Goal: Task Accomplishment & Management: Manage account settings

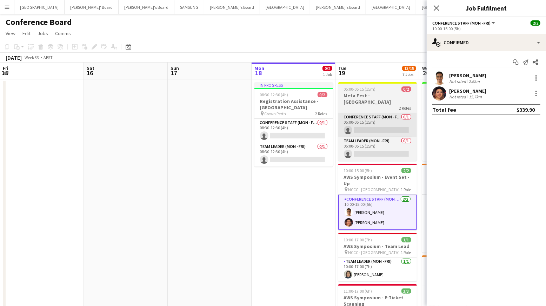
scroll to position [39, 0]
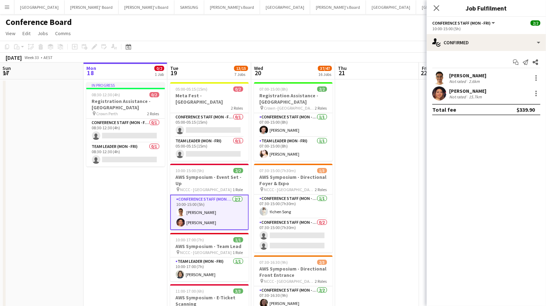
click at [437, 7] on icon at bounding box center [437, 8] width 6 height 6
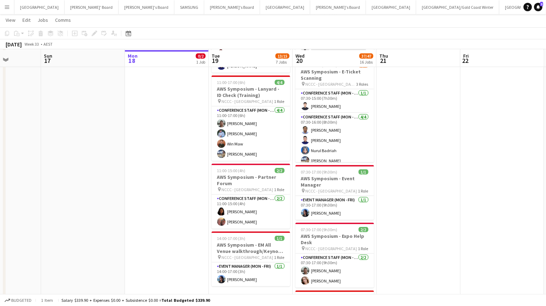
scroll to position [289, 0]
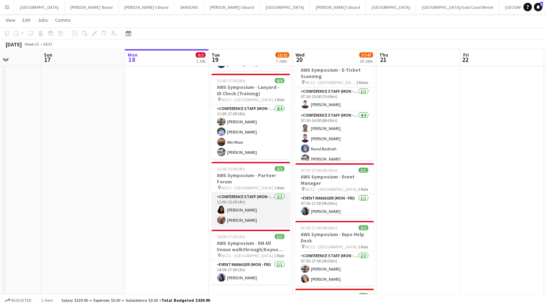
click at [233, 199] on app-card-role "Conference Staff (Mon - Fri) [DATE] 11:00-15:00 (4h) [PERSON_NAME] [PERSON_NAME]" at bounding box center [251, 210] width 79 height 34
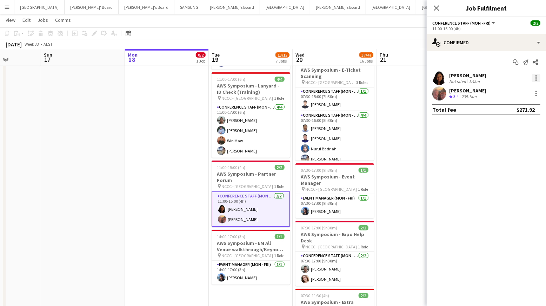
click at [536, 75] on div at bounding box center [535, 75] width 1 height 1
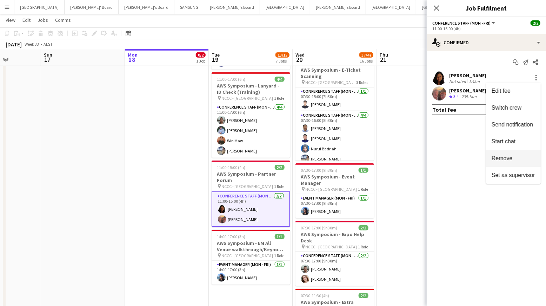
click at [510, 157] on span "Remove" at bounding box center [501, 158] width 21 height 6
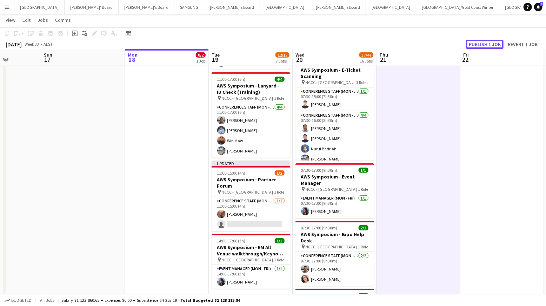
click at [482, 43] on button "Publish 1 job" at bounding box center [485, 44] width 38 height 9
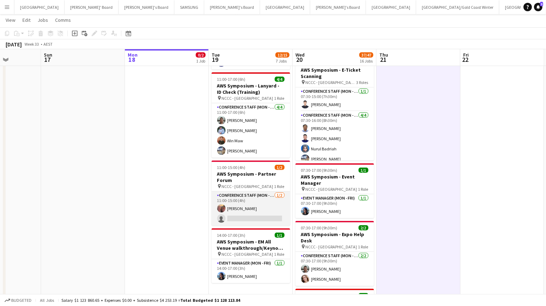
click at [254, 206] on app-card-role "Conference Staff (Mon - Fri) [DATE] 11:00-15:00 (4h) [PERSON_NAME] single-neutr…" at bounding box center [251, 208] width 79 height 34
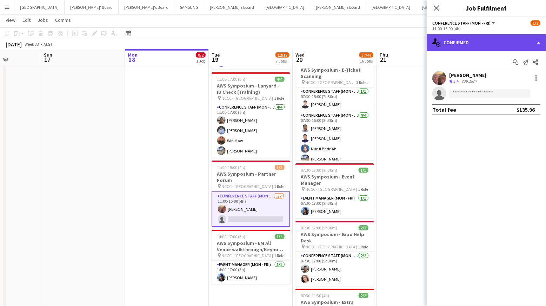
click at [511, 43] on div "single-neutral-actions-check-2 Confirmed" at bounding box center [486, 42] width 119 height 17
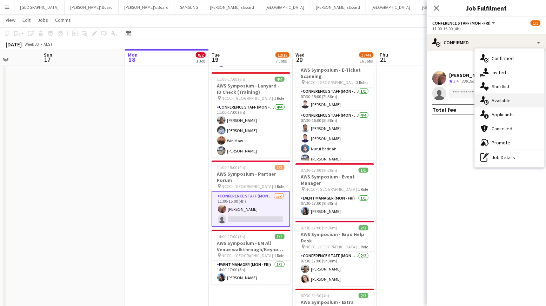
click at [496, 101] on div "single-neutral-actions-upload Available" at bounding box center [509, 100] width 69 height 14
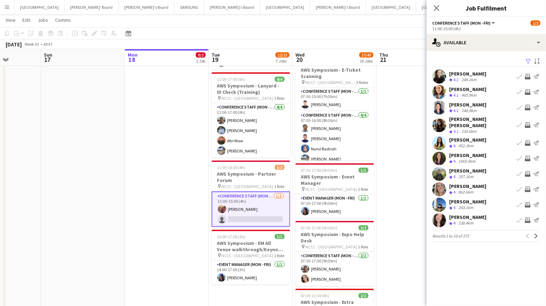
click at [527, 61] on app-icon "Filter" at bounding box center [528, 61] width 6 height 7
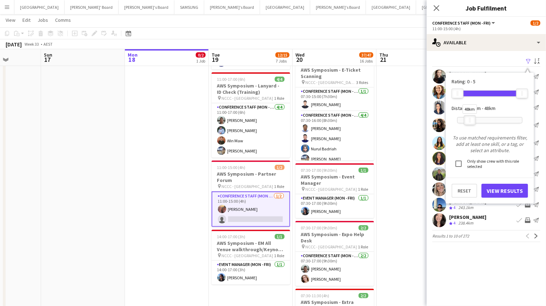
drag, startPoint x: 521, startPoint y: 121, endPoint x: 469, endPoint y: 121, distance: 52.3
click at [469, 121] on div "48km" at bounding box center [470, 120] width 12 height 10
click at [505, 189] on button "View Results" at bounding box center [504, 190] width 47 height 14
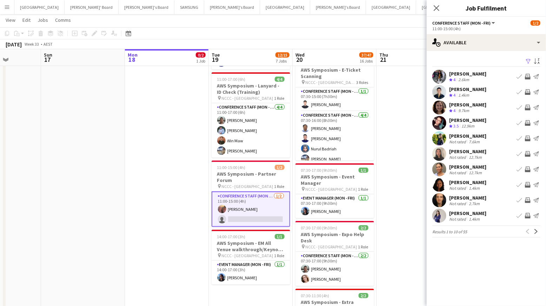
click at [526, 104] on button "Invite crew" at bounding box center [527, 107] width 8 height 8
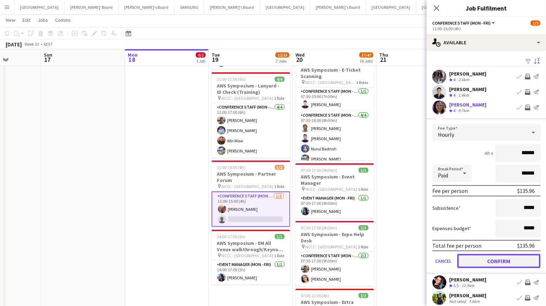
click at [490, 258] on button "Confirm" at bounding box center [498, 261] width 83 height 14
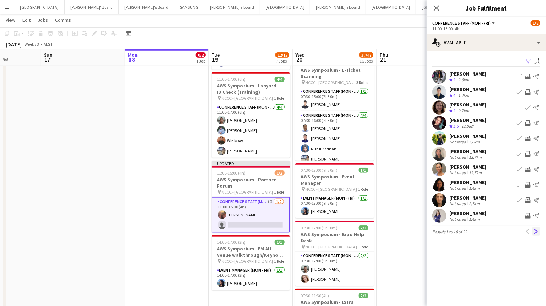
click at [534, 231] on app-icon "Next" at bounding box center [535, 231] width 5 height 5
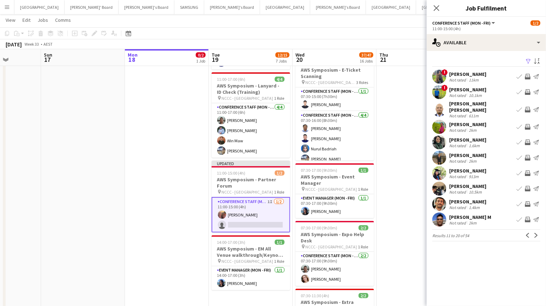
click at [528, 201] on app-icon "Invite crew" at bounding box center [528, 204] width 6 height 6
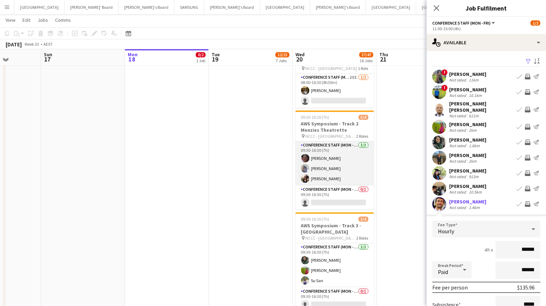
scroll to position [841, 0]
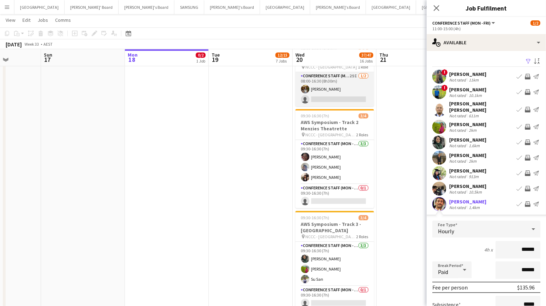
click at [305, 86] on app-user-avatar at bounding box center [305, 89] width 8 height 8
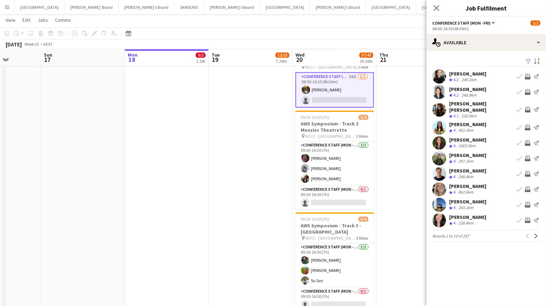
click at [305, 88] on app-user-avatar at bounding box center [306, 89] width 8 height 8
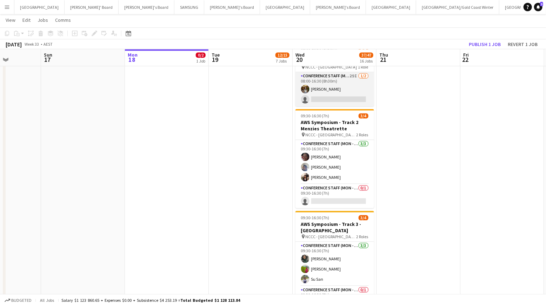
click at [305, 85] on app-user-avatar at bounding box center [305, 89] width 8 height 8
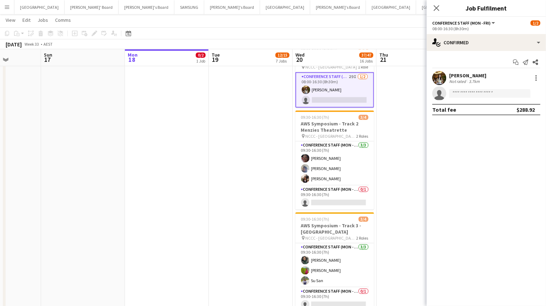
drag, startPoint x: 442, startPoint y: 78, endPoint x: 439, endPoint y: 80, distance: 4.3
click at [442, 77] on app-user-avatar at bounding box center [439, 78] width 14 height 14
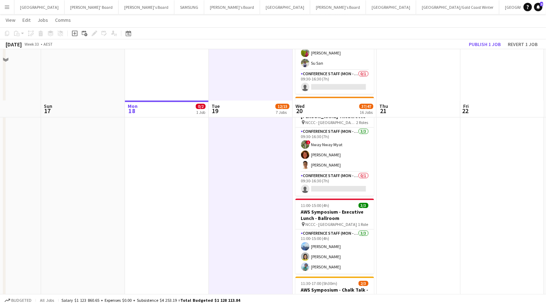
scroll to position [1154, 0]
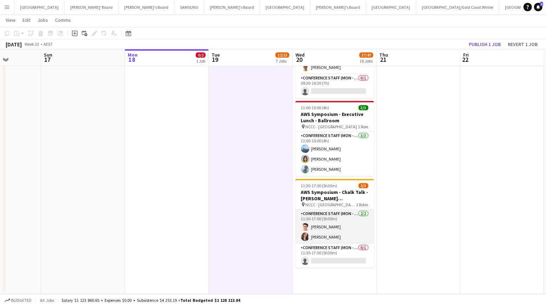
click at [302, 232] on app-user-avatar at bounding box center [305, 236] width 8 height 8
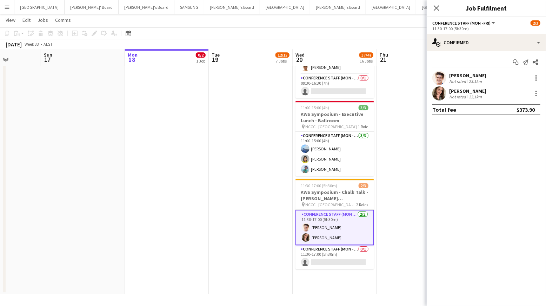
click at [439, 93] on app-user-avatar at bounding box center [439, 93] width 14 height 14
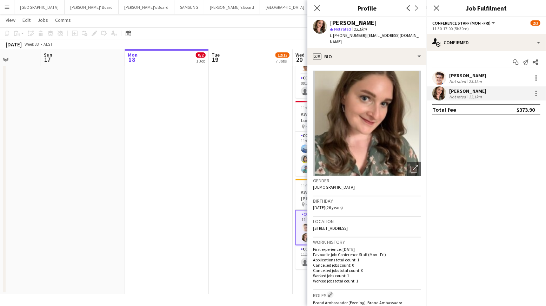
click at [438, 79] on app-user-avatar at bounding box center [439, 78] width 14 height 14
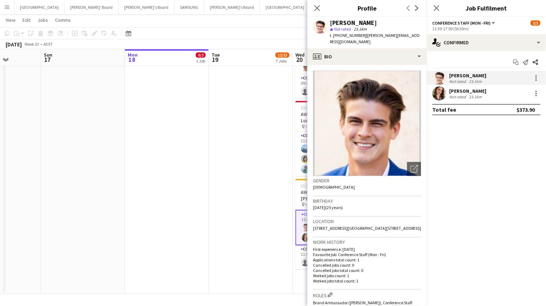
drag, startPoint x: 315, startPoint y: 8, endPoint x: 308, endPoint y: 15, distance: 10.4
click at [315, 8] on icon "Close pop-in" at bounding box center [317, 8] width 6 height 6
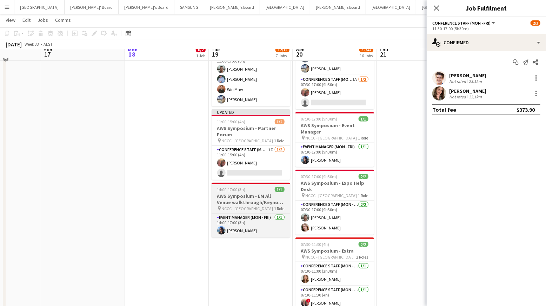
scroll to position [350, 0]
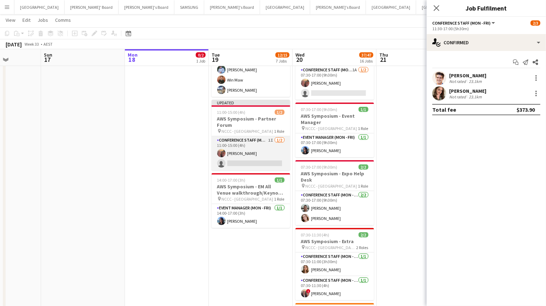
click at [249, 145] on app-card-role "Conference Staff (Mon - Fri) 1I [DATE] 11:00-15:00 (4h) [PERSON_NAME] single-ne…" at bounding box center [251, 153] width 79 height 34
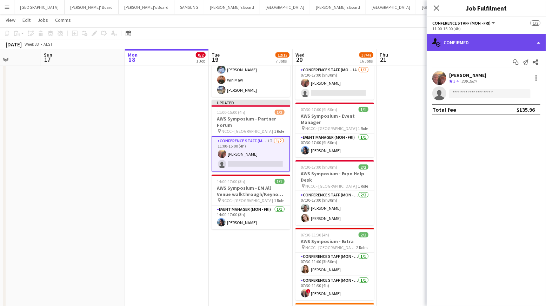
click at [508, 46] on div "single-neutral-actions-check-2 Confirmed" at bounding box center [486, 42] width 119 height 17
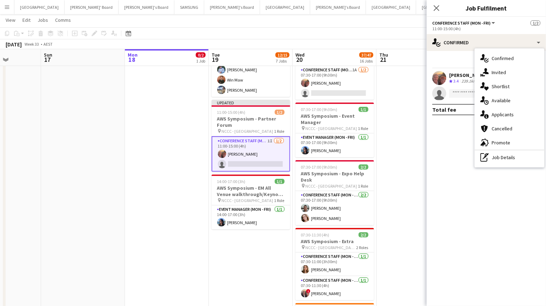
click at [503, 74] on div "single-neutral-actions-share-1 Invited" at bounding box center [509, 72] width 69 height 14
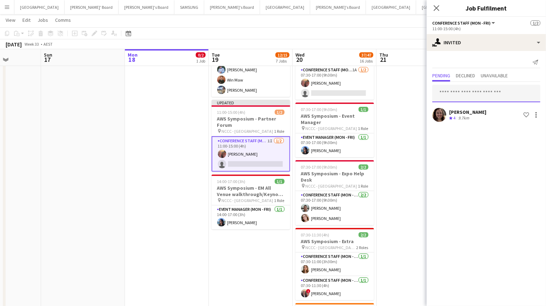
click at [459, 95] on input "text" at bounding box center [486, 94] width 108 height 18
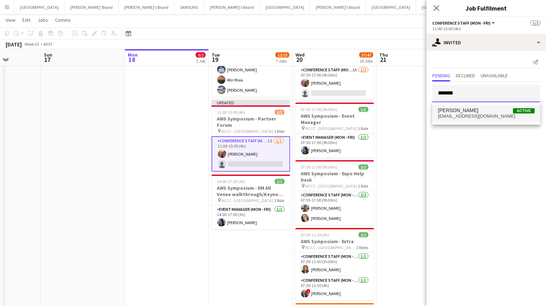
type input "*******"
click at [464, 112] on span "[PERSON_NAME]" at bounding box center [458, 110] width 40 height 6
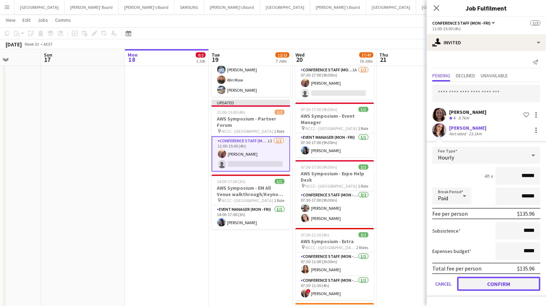
click at [500, 278] on button "Confirm" at bounding box center [498, 283] width 83 height 14
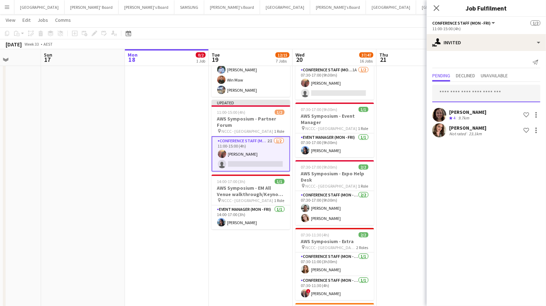
click at [442, 94] on input "text" at bounding box center [486, 94] width 108 height 18
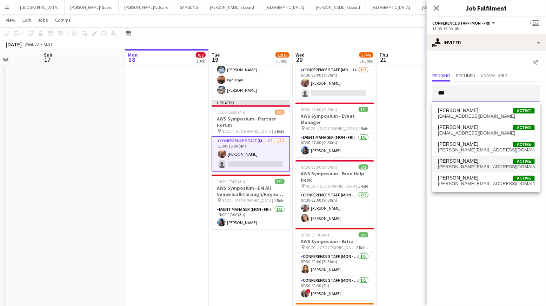
type input "***"
click at [455, 161] on span "[PERSON_NAME]" at bounding box center [458, 161] width 40 height 6
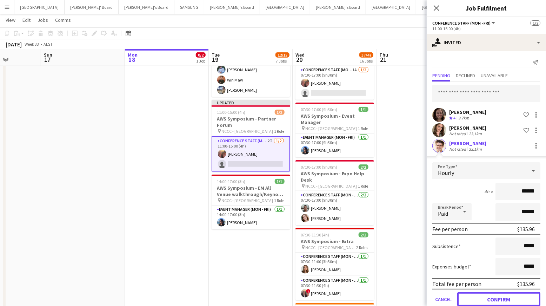
click at [505, 296] on button "Confirm" at bounding box center [498, 299] width 83 height 14
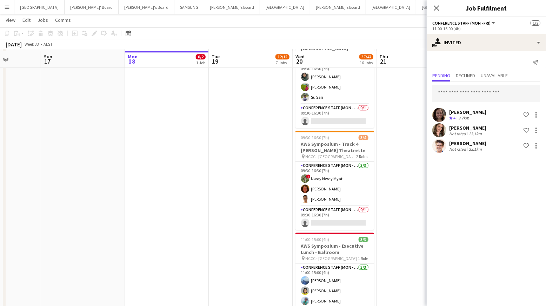
scroll to position [1024, 0]
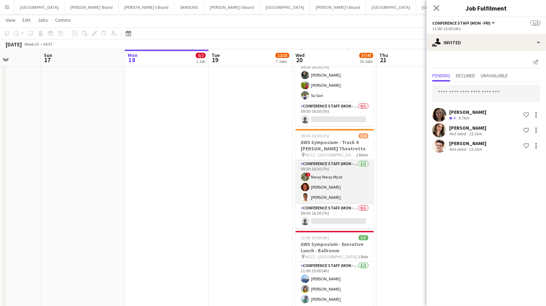
click at [305, 183] on app-user-avatar at bounding box center [305, 186] width 8 height 8
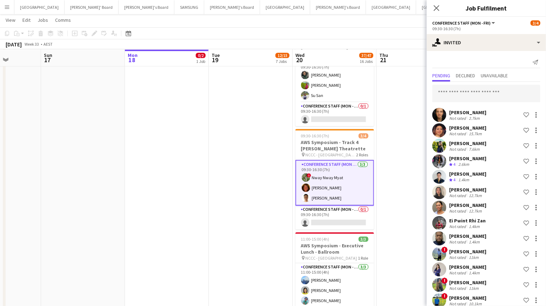
click at [305, 183] on app-user-avatar at bounding box center [306, 187] width 8 height 8
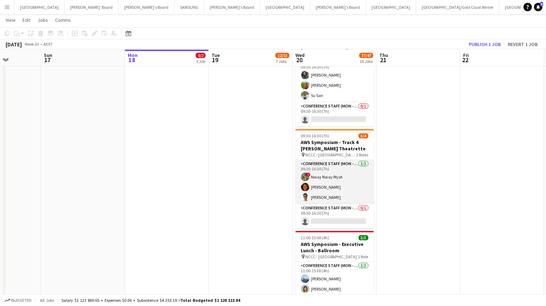
click at [305, 182] on app-user-avatar at bounding box center [305, 186] width 8 height 8
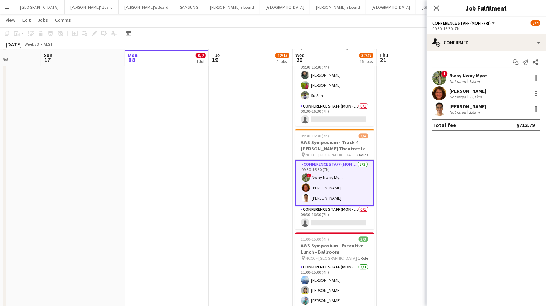
click at [435, 92] on app-user-avatar at bounding box center [439, 93] width 14 height 14
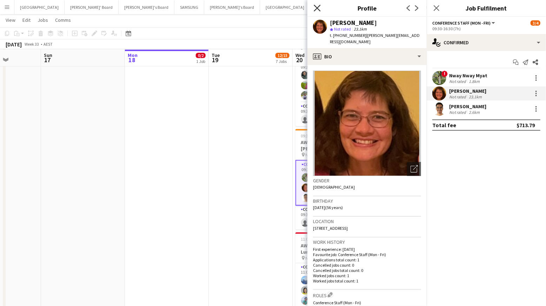
click at [317, 9] on icon "Close pop-in" at bounding box center [317, 8] width 7 height 7
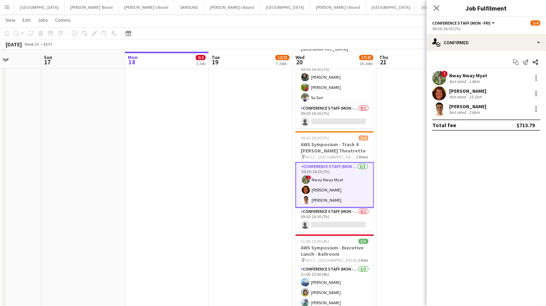
scroll to position [1023, 0]
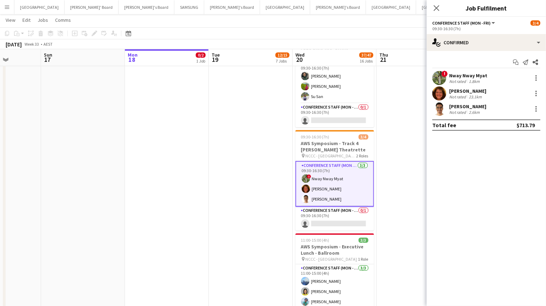
click at [439, 90] on app-user-avatar at bounding box center [439, 93] width 14 height 14
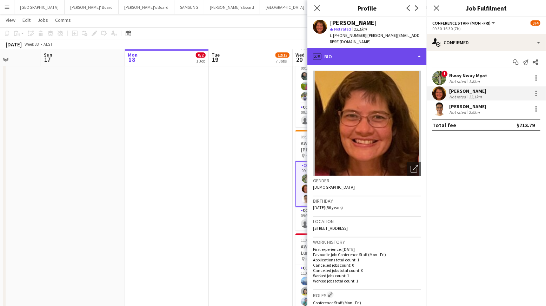
click at [407, 52] on div "profile Bio" at bounding box center [366, 56] width 119 height 17
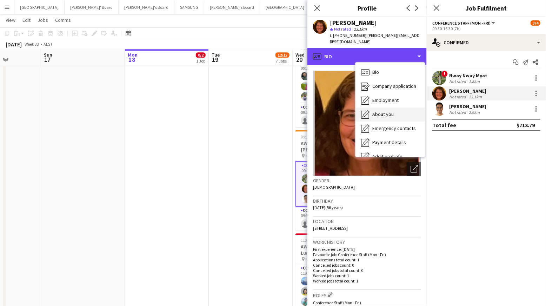
scroll to position [52, 0]
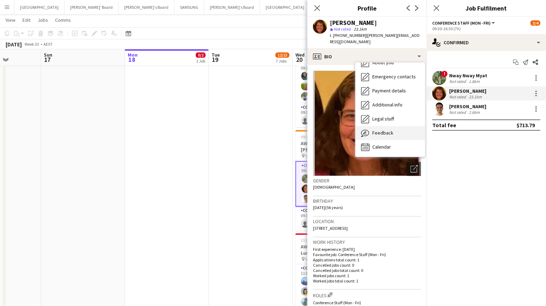
click at [391, 129] on span "Feedback" at bounding box center [382, 132] width 21 height 6
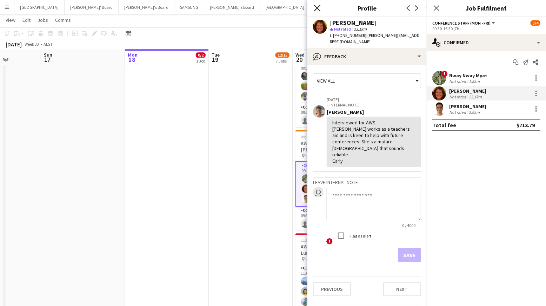
click at [317, 8] on icon at bounding box center [317, 8] width 7 height 7
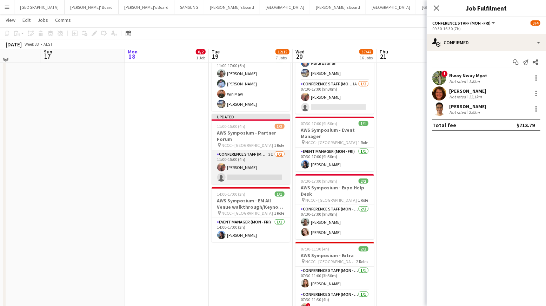
scroll to position [333, 0]
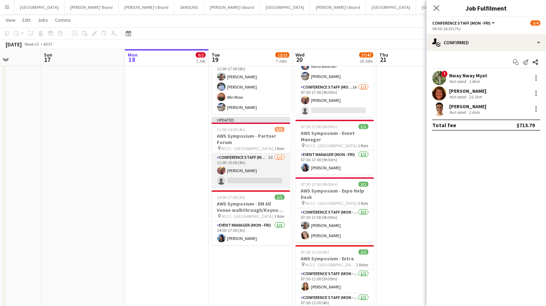
click at [259, 167] on app-card-role "Conference Staff (Mon - Fri) 3I [DATE] 11:00-15:00 (4h) [PERSON_NAME] single-ne…" at bounding box center [251, 170] width 79 height 34
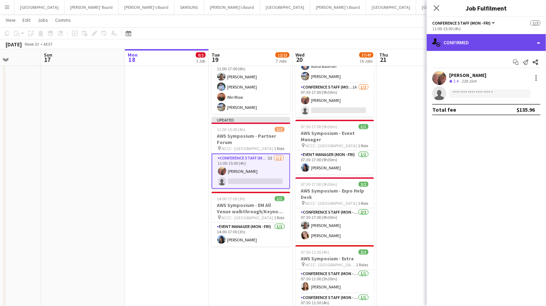
click at [484, 44] on div "single-neutral-actions-check-2 Confirmed" at bounding box center [486, 42] width 119 height 17
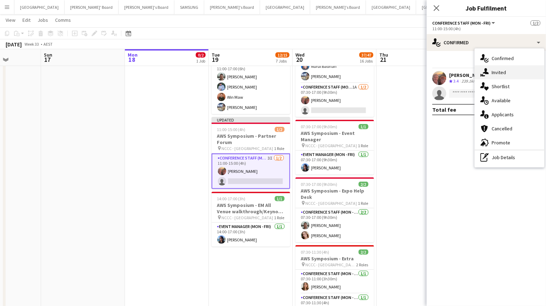
click at [498, 74] on div "single-neutral-actions-share-1 Invited" at bounding box center [509, 72] width 69 height 14
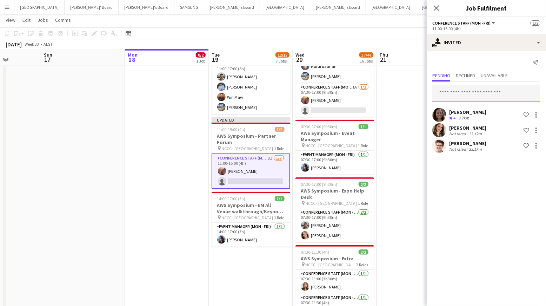
click at [449, 96] on input "text" at bounding box center [486, 94] width 108 height 18
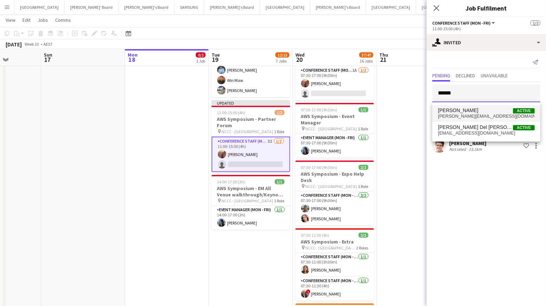
scroll to position [350, 0]
type input "******"
click at [460, 114] on span "[PERSON_NAME][EMAIL_ADDRESS][DOMAIN_NAME]" at bounding box center [486, 116] width 97 height 6
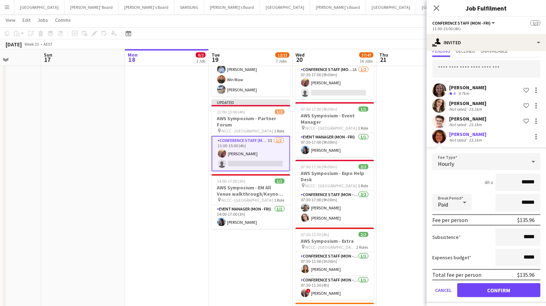
scroll to position [28, 0]
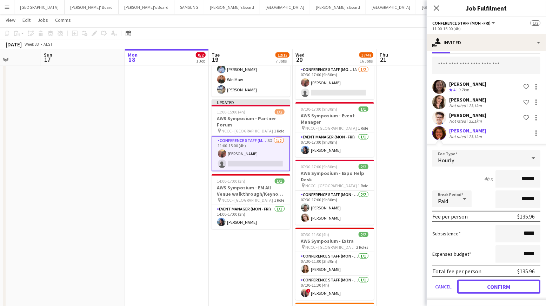
click at [498, 285] on button "Confirm" at bounding box center [498, 286] width 83 height 14
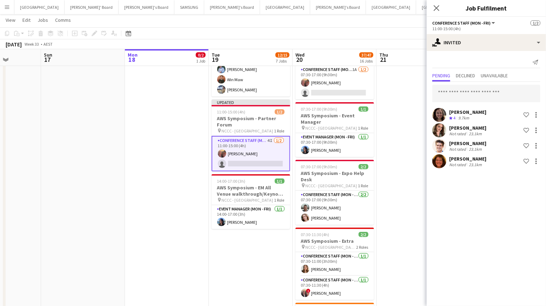
scroll to position [0, 0]
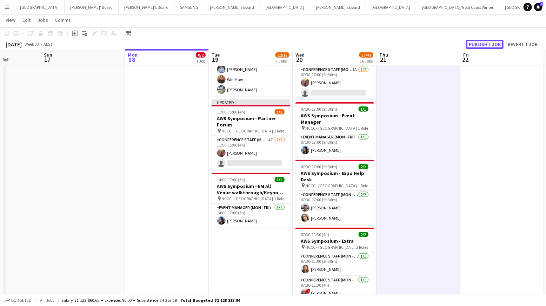
click at [479, 42] on button "Publish 1 job" at bounding box center [485, 44] width 38 height 9
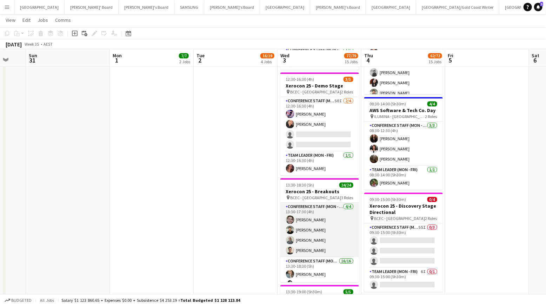
scroll to position [990, 0]
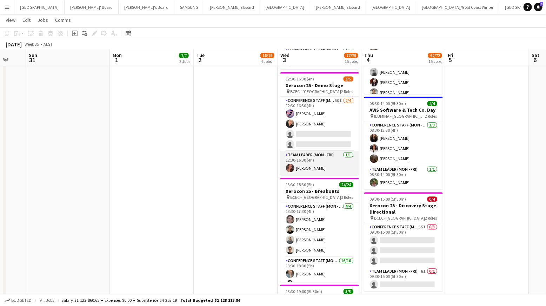
click at [317, 163] on app-card-role "Team Leader (Mon - Fri) [DATE] 12:30-16:30 (4h) [PERSON_NAME]" at bounding box center [319, 163] width 79 height 24
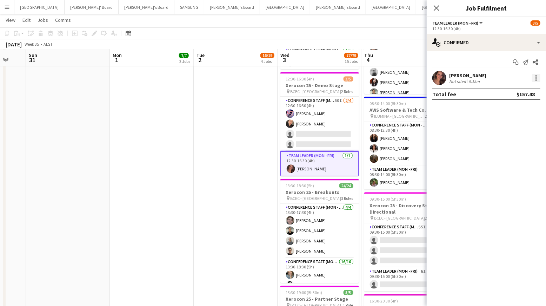
click at [537, 77] on div at bounding box center [536, 78] width 8 height 8
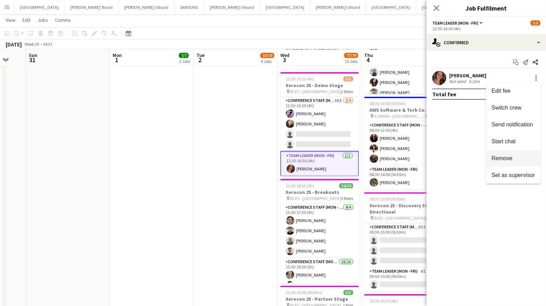
click at [510, 154] on button "Remove" at bounding box center [513, 158] width 55 height 17
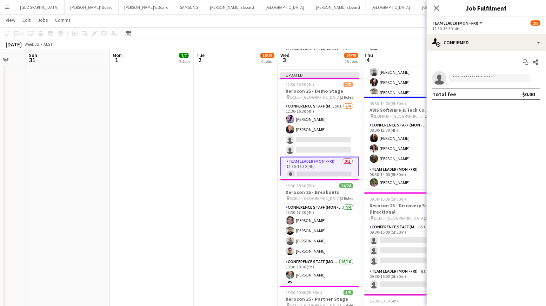
drag, startPoint x: 374, startPoint y: 20, endPoint x: 377, endPoint y: 24, distance: 5.2
click at [374, 21] on app-page-menu "View Day view expanded Day view collapsed Month view Date picker Jump to [DATE]…" at bounding box center [273, 20] width 546 height 13
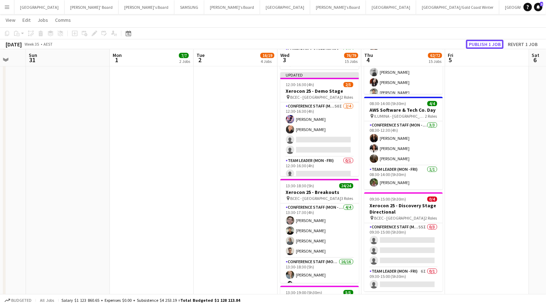
drag, startPoint x: 484, startPoint y: 43, endPoint x: 479, endPoint y: 44, distance: 4.3
click at [484, 43] on button "Publish 1 job" at bounding box center [485, 44] width 38 height 9
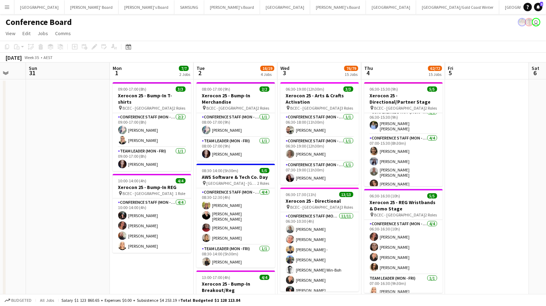
scroll to position [5, 0]
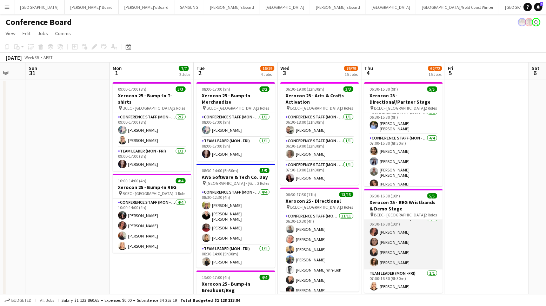
click at [389, 230] on app-card-role "Conference Staff (Mon - Fri) [DATE] 06:30-16:30 (10h) [PERSON_NAME] [PERSON_NAM…" at bounding box center [403, 242] width 79 height 54
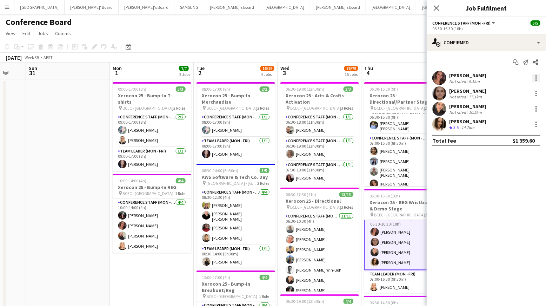
click at [536, 79] on div at bounding box center [536, 78] width 8 height 8
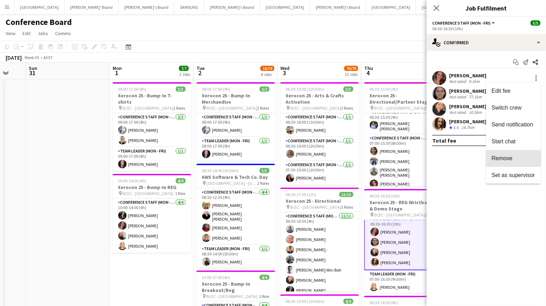
click at [510, 156] on span "Remove" at bounding box center [501, 158] width 21 height 6
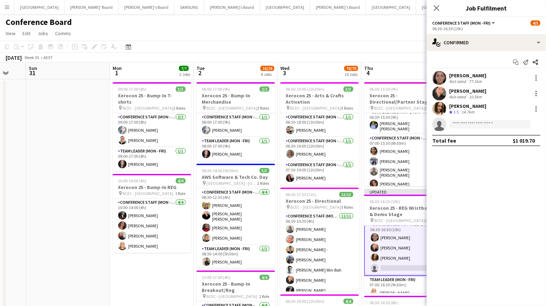
click at [384, 49] on app-toolbar "Copy Paste Paste Command V Paste with crew Command Shift V Paste linked Job [GE…" at bounding box center [273, 47] width 546 height 12
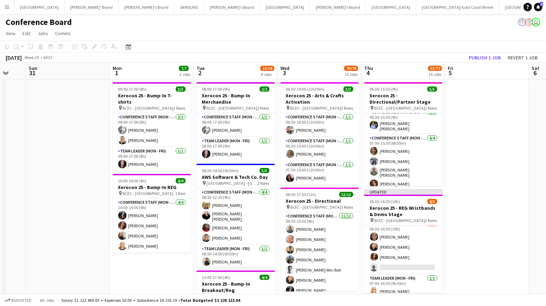
scroll to position [5, 0]
click at [478, 56] on button "Publish 1 job" at bounding box center [485, 57] width 38 height 9
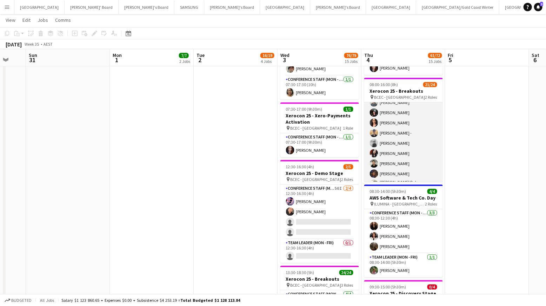
scroll to position [0, 0]
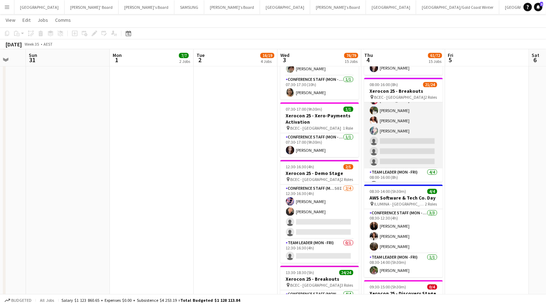
click at [400, 127] on app-card-role "Conference Staff (Mon - Fri) 57I 5A 17/20 08:00-16:00 (8h) [PERSON_NAME] [PERSO…" at bounding box center [403, 58] width 79 height 219
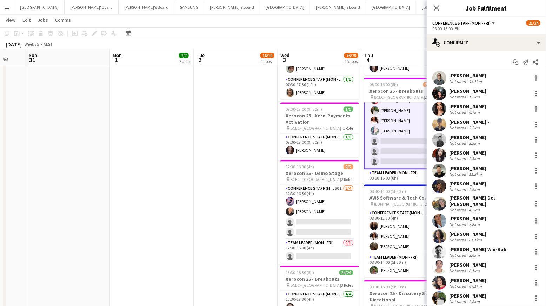
scroll to position [93, 0]
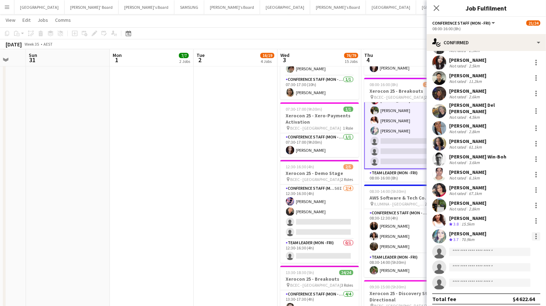
click at [538, 232] on div at bounding box center [536, 236] width 8 height 8
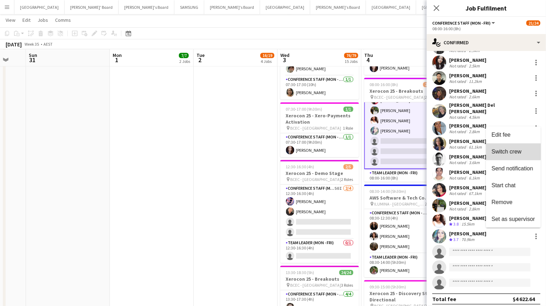
click at [503, 149] on span "Switch crew" at bounding box center [506, 151] width 30 height 6
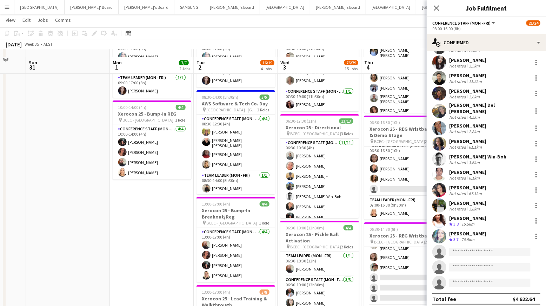
scroll to position [98, 0]
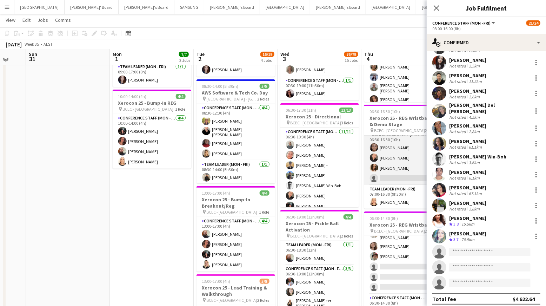
click at [399, 183] on app-card-role "Conference Staff (Mon - Fri) 1I 2A [DATE] 06:30-16:30 (10h) [PERSON_NAME] [PERS…" at bounding box center [403, 157] width 79 height 54
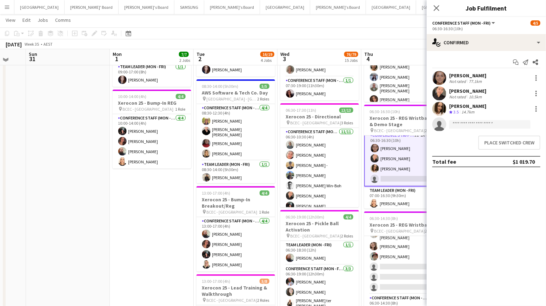
scroll to position [6, 0]
click at [506, 144] on button "Place switched crew" at bounding box center [509, 142] width 62 height 14
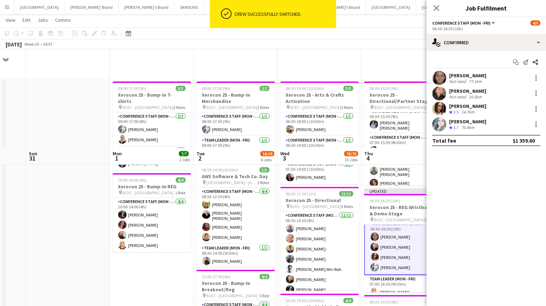
scroll to position [98, 0]
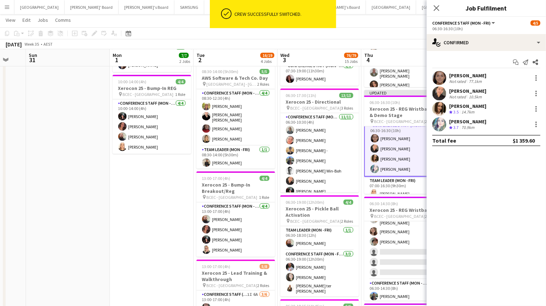
click at [397, 32] on app-toolbar "Copy Paste Paste Command V Paste with crew Command Shift V Paste linked Job [GE…" at bounding box center [273, 33] width 546 height 12
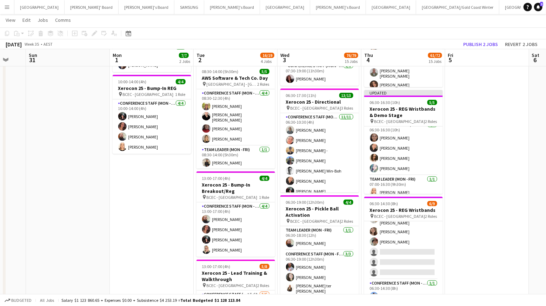
scroll to position [5, 0]
click at [479, 45] on button "Publish 2 jobs" at bounding box center [480, 44] width 40 height 9
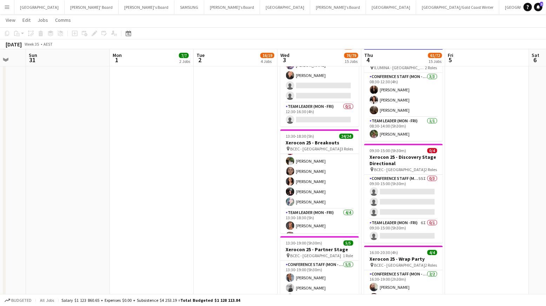
scroll to position [184, 0]
click at [313, 191] on app-card-role "Conference Staff (Mon - Fri) 16/16 13:30-18:30 (5h) [PERSON_NAME] Win-Boh [PERS…" at bounding box center [319, 115] width 79 height 183
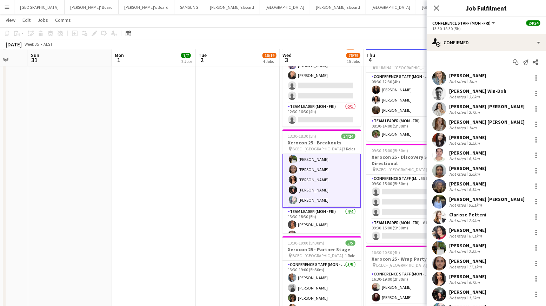
scroll to position [31, 0]
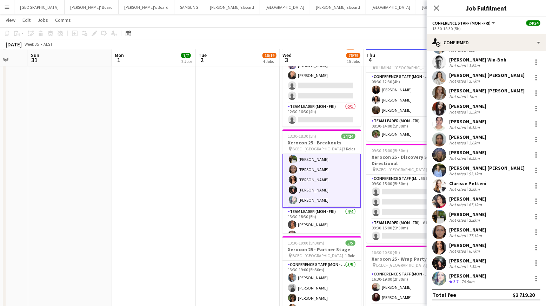
click at [441, 281] on app-user-avatar at bounding box center [439, 278] width 14 height 14
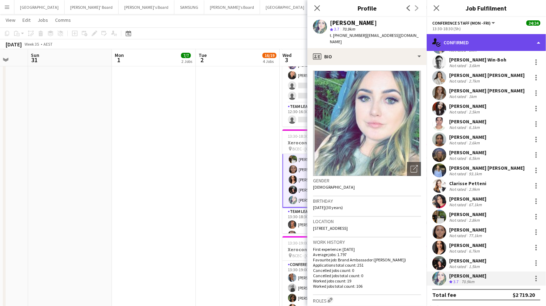
click at [486, 40] on div "single-neutral-actions-check-2 Confirmed" at bounding box center [486, 42] width 119 height 17
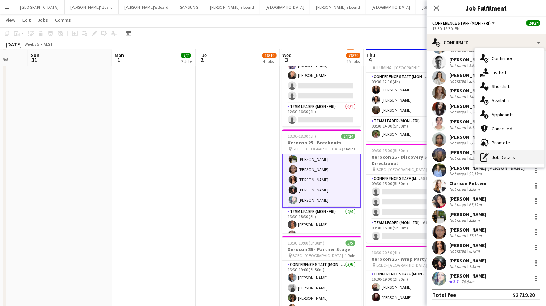
click at [502, 160] on div "pen-write Job Details" at bounding box center [509, 157] width 69 height 14
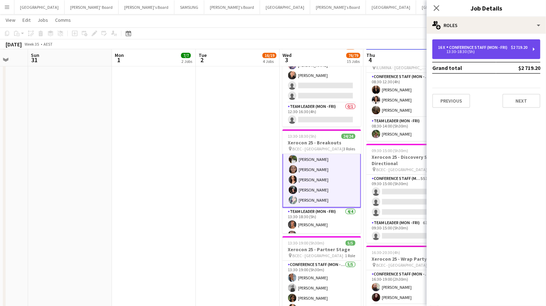
click at [461, 47] on div "Conference Staff (Mon - Fri)" at bounding box center [478, 47] width 64 height 5
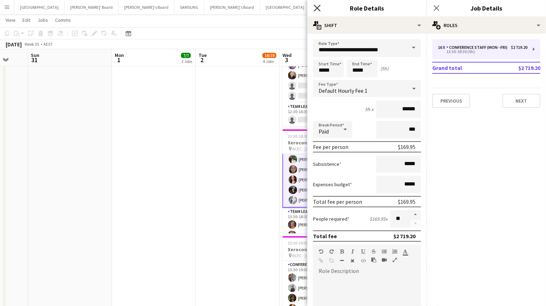
click at [315, 9] on icon "Close pop-in" at bounding box center [317, 8] width 7 height 7
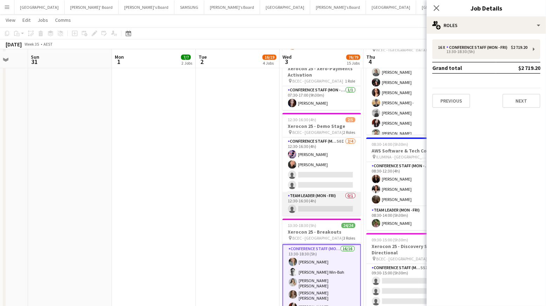
scroll to position [947, 0]
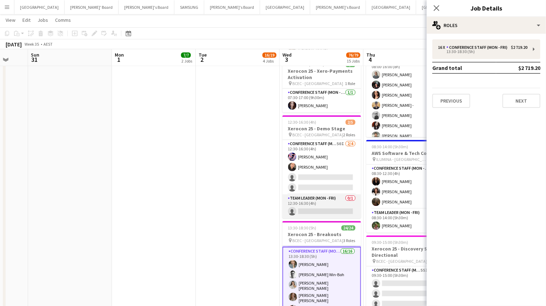
click at [326, 204] on app-card-role "Team Leader (Mon - Fri) 0/1 12:30-16:30 (4h) single-neutral-actions" at bounding box center [321, 206] width 79 height 24
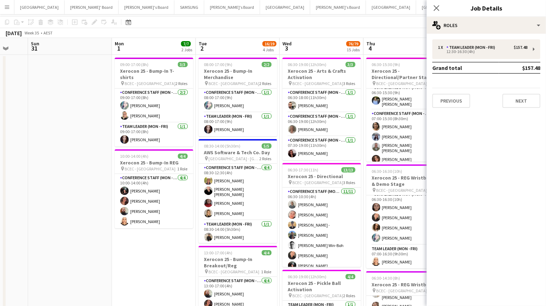
scroll to position [0, 0]
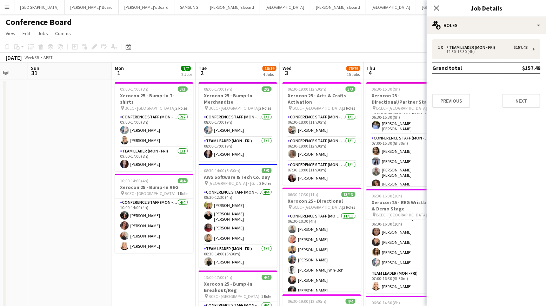
click at [404, 55] on div "[DATE] Week 35 • AEST" at bounding box center [273, 58] width 546 height 10
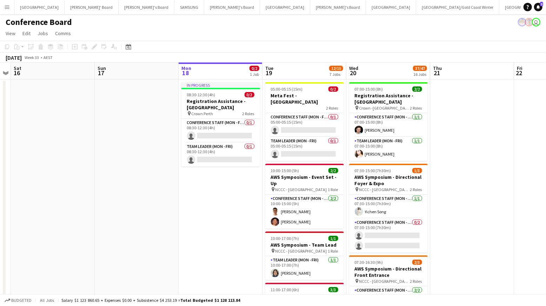
scroll to position [0, 161]
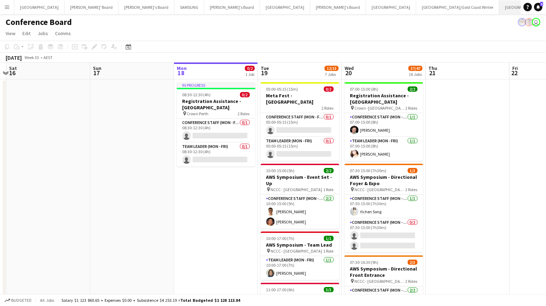
click at [499, 7] on button "[GEOGRAPHIC_DATA]/[GEOGRAPHIC_DATA] Close" at bounding box center [544, 7] width 90 height 14
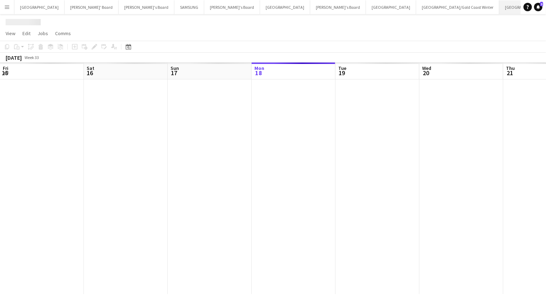
scroll to position [0, 168]
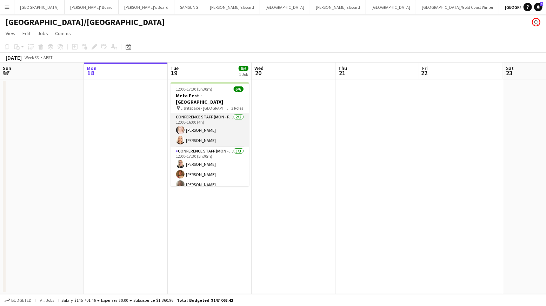
click at [192, 123] on app-card-role "Conference Staff (Mon - Fri) [DATE] 12:00-16:00 (4h) [PERSON_NAME] [PERSON_NAME]" at bounding box center [209, 130] width 79 height 34
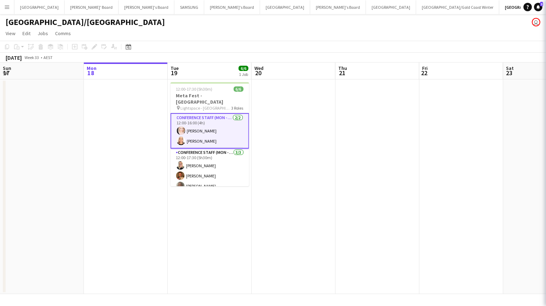
scroll to position [0, 168]
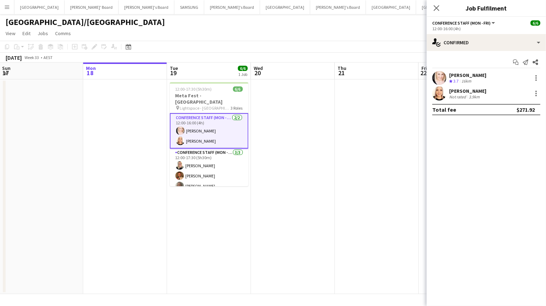
click at [443, 78] on app-user-avatar at bounding box center [439, 78] width 14 height 14
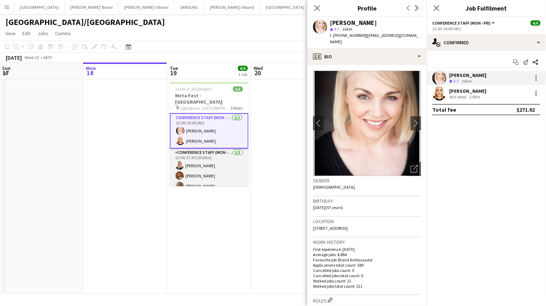
click at [193, 170] on app-card-role "Conference Staff (Mon - Fri) [DATE] 12:00-17:30 (5h30m) [PERSON_NAME] [PERSON_N…" at bounding box center [209, 170] width 79 height 44
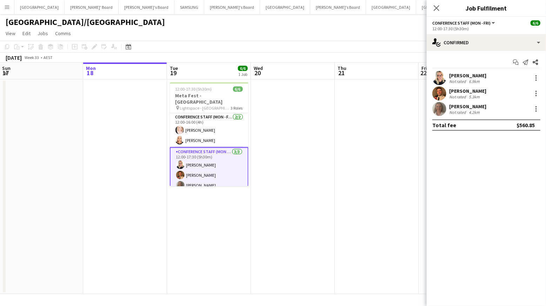
click at [443, 94] on app-user-avatar at bounding box center [439, 93] width 14 height 14
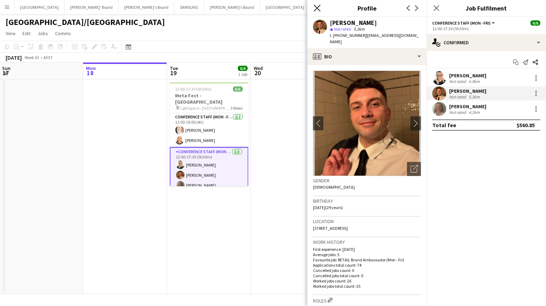
click at [315, 7] on icon "Close pop-in" at bounding box center [317, 8] width 7 height 7
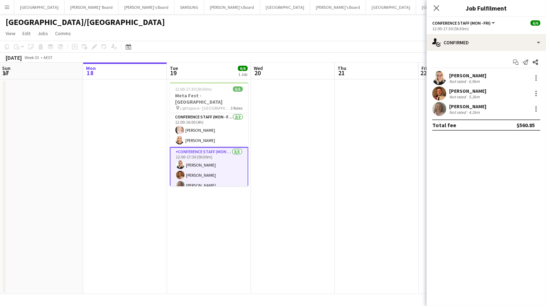
click at [309, 146] on app-date-cell at bounding box center [293, 186] width 84 height 214
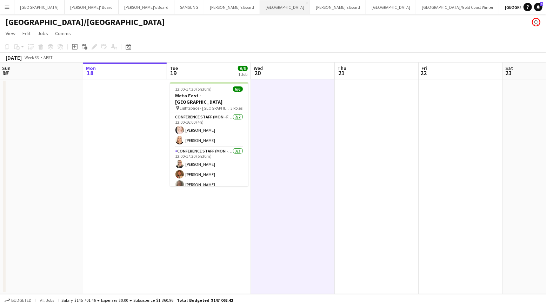
click at [260, 7] on button "Perth Close" at bounding box center [285, 7] width 50 height 14
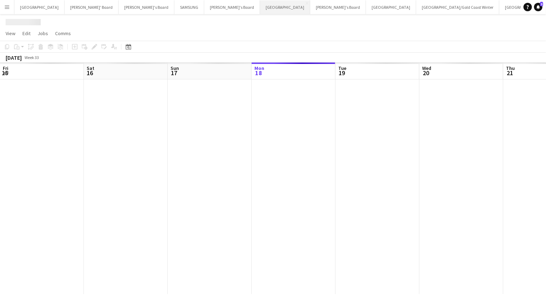
scroll to position [0, 168]
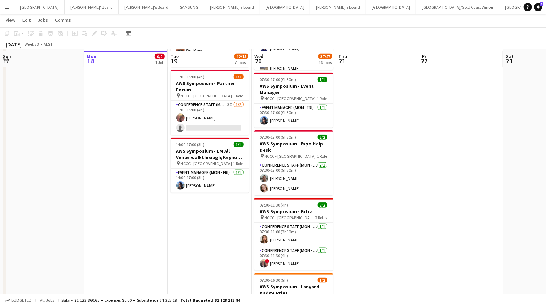
scroll to position [382, 0]
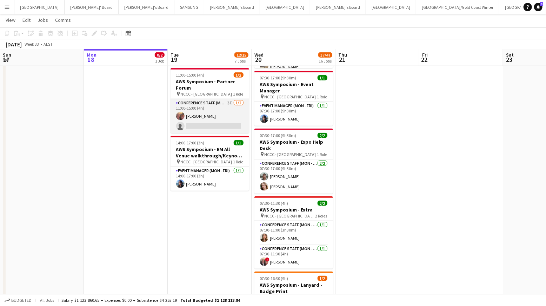
click at [210, 110] on app-card-role "Conference Staff (Mon - Fri) 3I [DATE] 11:00-15:00 (4h) [PERSON_NAME] single-ne…" at bounding box center [209, 116] width 79 height 34
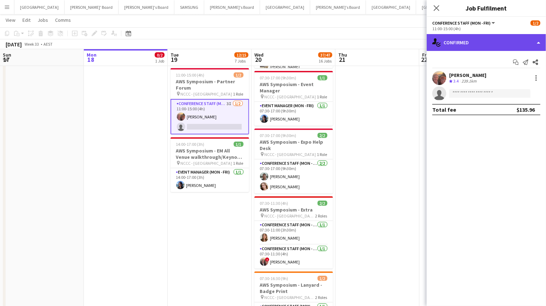
click at [480, 43] on div "single-neutral-actions-check-2 Confirmed" at bounding box center [486, 42] width 119 height 17
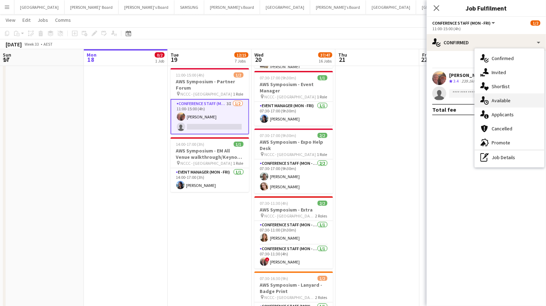
click at [496, 102] on div "single-neutral-actions-upload Available" at bounding box center [509, 100] width 69 height 14
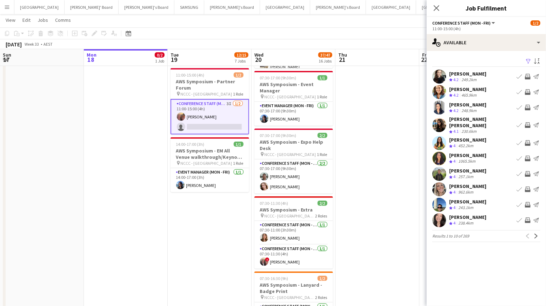
click at [528, 61] on app-icon "Filter" at bounding box center [528, 61] width 6 height 7
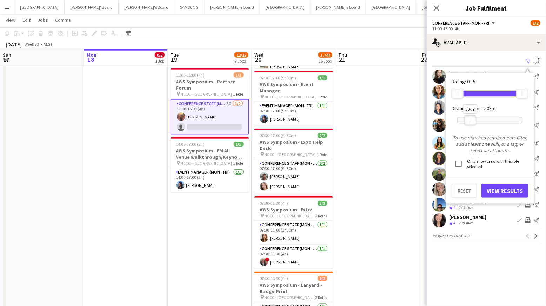
drag, startPoint x: 521, startPoint y: 121, endPoint x: 469, endPoint y: 121, distance: 51.9
click at [469, 121] on div "50km" at bounding box center [470, 120] width 12 height 10
drag, startPoint x: 499, startPoint y: 189, endPoint x: 497, endPoint y: 186, distance: 3.6
click at [499, 189] on button "View Results" at bounding box center [504, 190] width 47 height 14
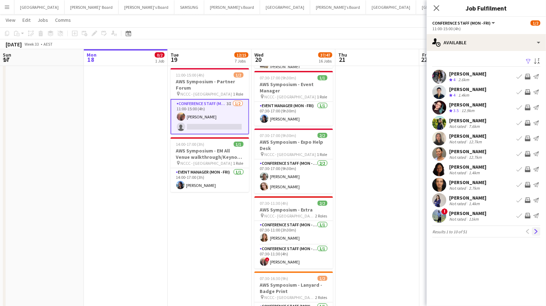
click at [537, 231] on app-icon "Next" at bounding box center [535, 231] width 5 height 5
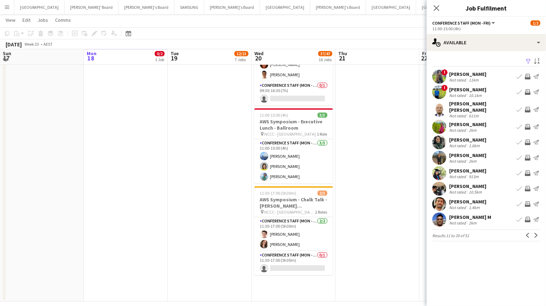
scroll to position [1154, 0]
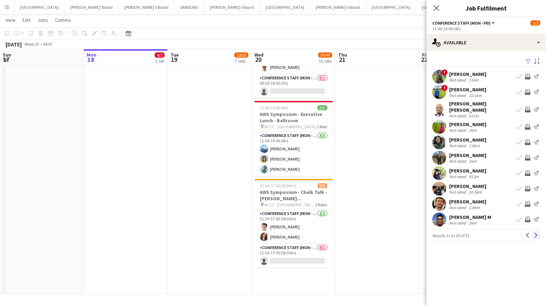
click at [536, 233] on app-icon "Next" at bounding box center [535, 235] width 5 height 5
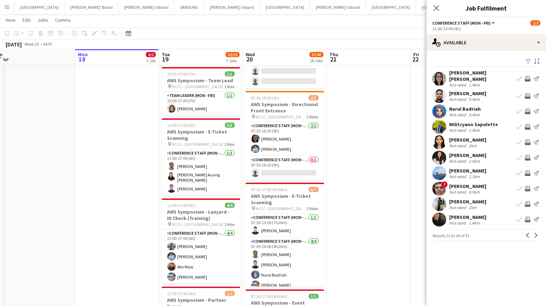
scroll to position [164, 0]
click at [535, 233] on app-icon "Next" at bounding box center [535, 235] width 5 height 5
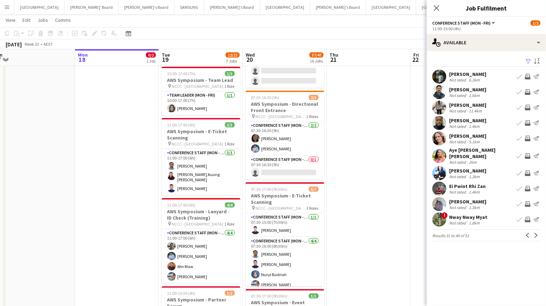
click at [528, 137] on app-icon "Invite crew" at bounding box center [528, 138] width 6 height 6
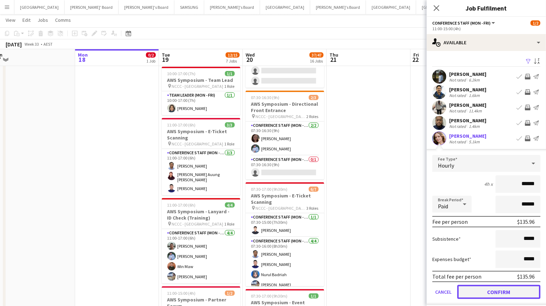
click at [509, 295] on button "Confirm" at bounding box center [498, 291] width 83 height 14
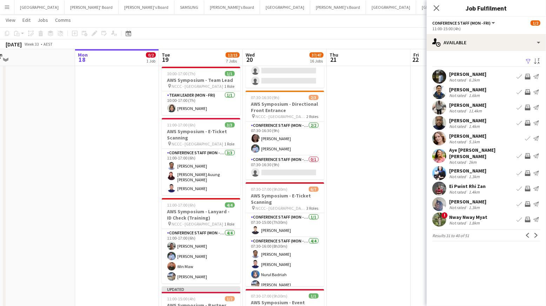
click at [525, 201] on app-icon "Invite crew" at bounding box center [528, 204] width 6 height 6
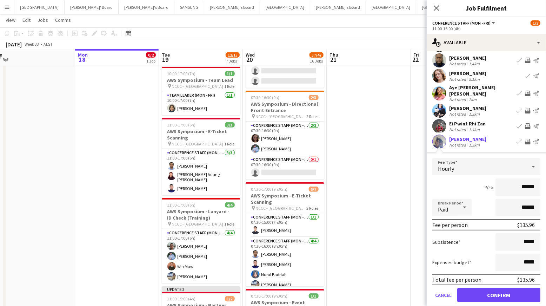
scroll to position [65, 0]
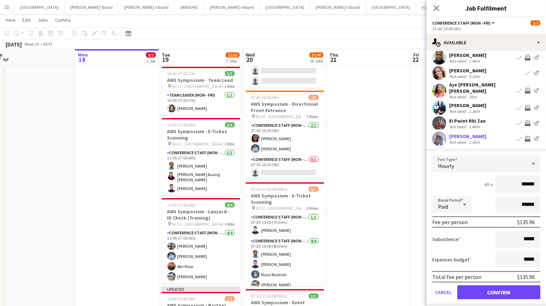
click at [437, 134] on app-user-avatar at bounding box center [439, 139] width 14 height 14
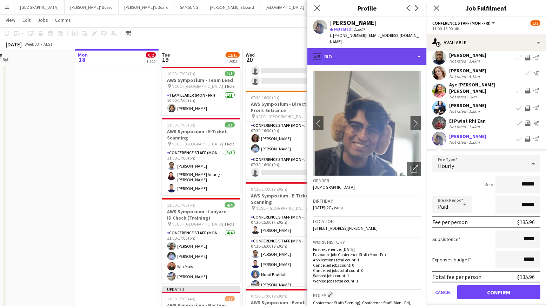
click at [397, 54] on div "profile Bio" at bounding box center [366, 56] width 119 height 17
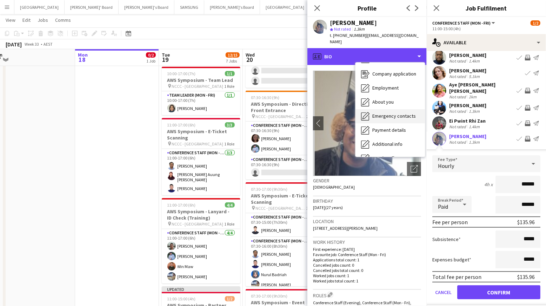
scroll to position [52, 0]
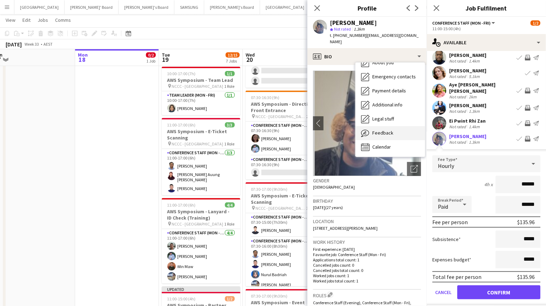
click at [388, 129] on div "Feedback Feedback" at bounding box center [389, 133] width 69 height 14
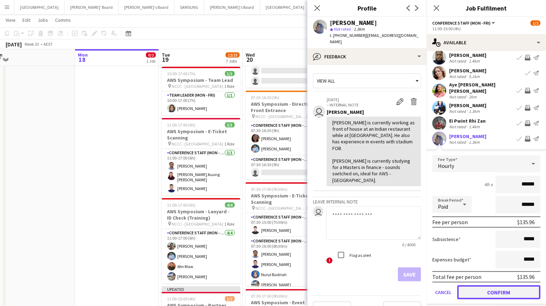
click at [521, 285] on button "Confirm" at bounding box center [498, 292] width 83 height 14
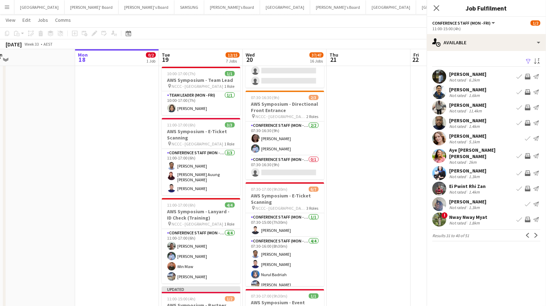
scroll to position [0, 0]
click at [536, 233] on app-icon "Next" at bounding box center [535, 235] width 5 height 5
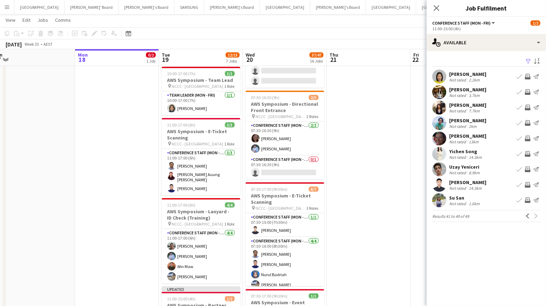
click at [437, 92] on app-user-avatar at bounding box center [439, 92] width 14 height 14
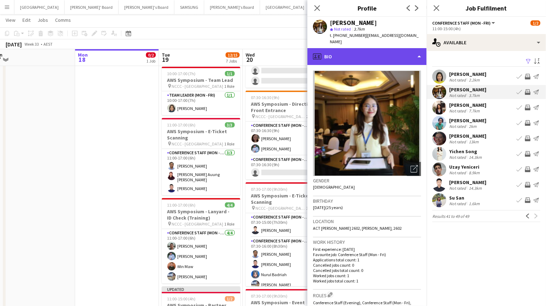
click at [399, 48] on div "profile Bio" at bounding box center [366, 56] width 119 height 17
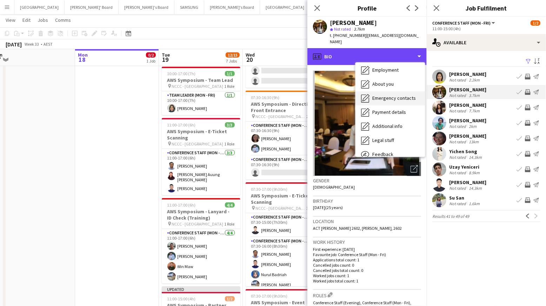
scroll to position [52, 0]
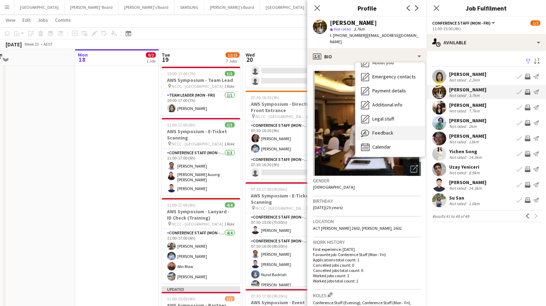
click at [393, 131] on div "Feedback Feedback" at bounding box center [389, 133] width 69 height 14
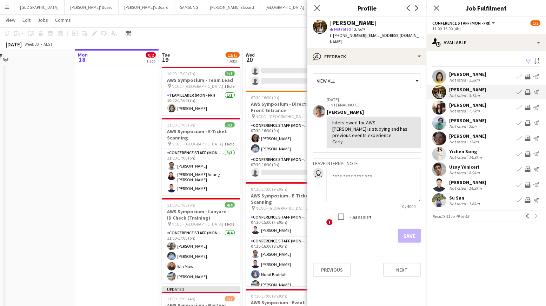
click at [530, 93] on app-icon "Invite crew" at bounding box center [528, 92] width 6 height 6
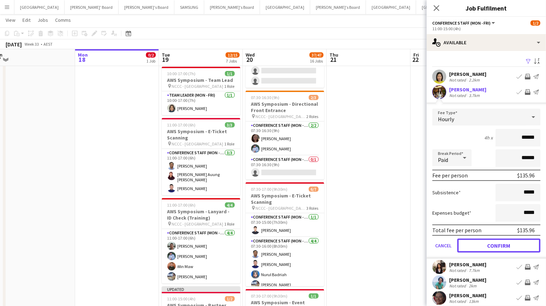
click at [482, 245] on button "Confirm" at bounding box center [498, 245] width 83 height 14
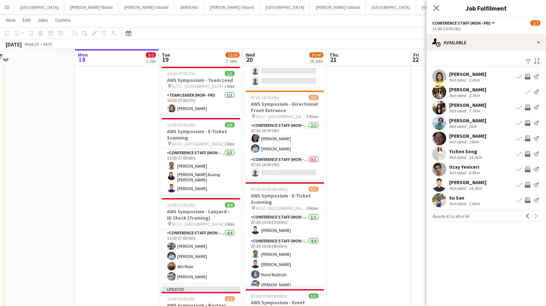
click at [434, 134] on app-user-avatar at bounding box center [439, 138] width 14 height 14
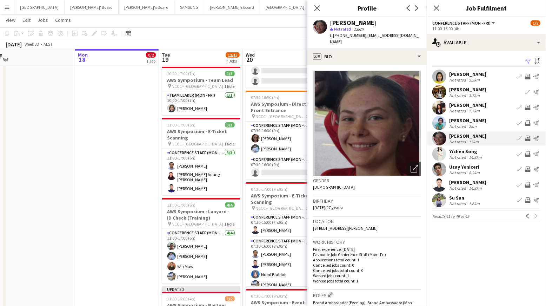
click at [440, 202] on app-user-avatar at bounding box center [439, 200] width 14 height 14
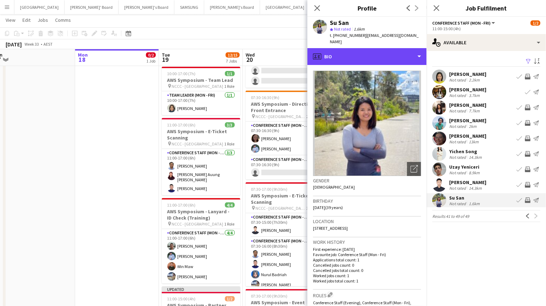
drag, startPoint x: 403, startPoint y: 44, endPoint x: 400, endPoint y: 58, distance: 13.9
click at [403, 48] on div "profile Bio" at bounding box center [366, 56] width 119 height 17
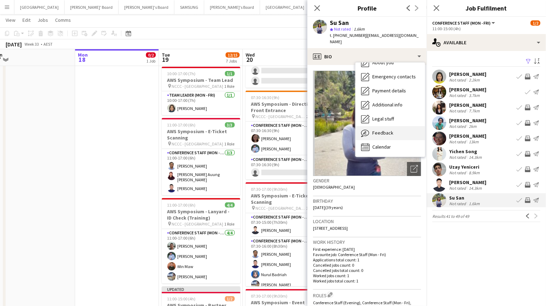
click at [386, 129] on span "Feedback" at bounding box center [382, 132] width 21 height 6
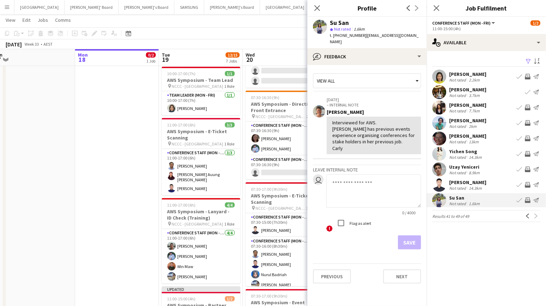
click at [525, 199] on app-icon "Invite crew" at bounding box center [528, 200] width 6 height 6
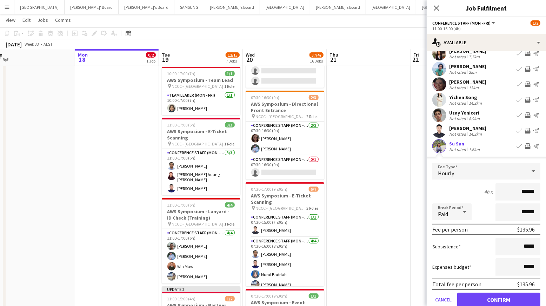
scroll to position [83, 0]
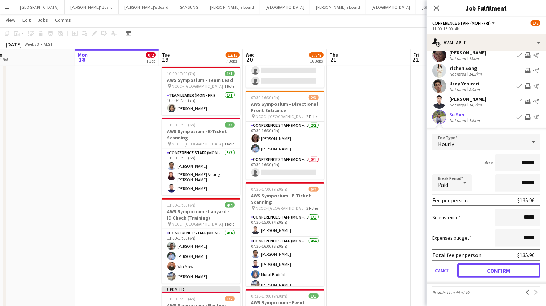
click at [501, 267] on button "Confirm" at bounding box center [498, 270] width 83 height 14
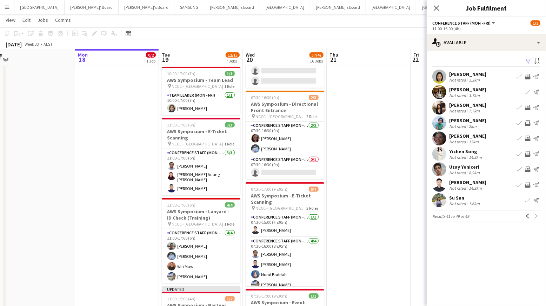
scroll to position [0, 0]
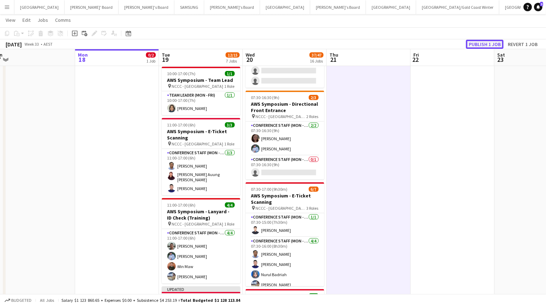
click at [472, 43] on button "Publish 1 job" at bounding box center [485, 44] width 38 height 9
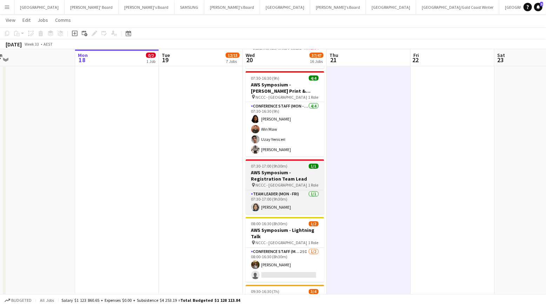
scroll to position [665, 0]
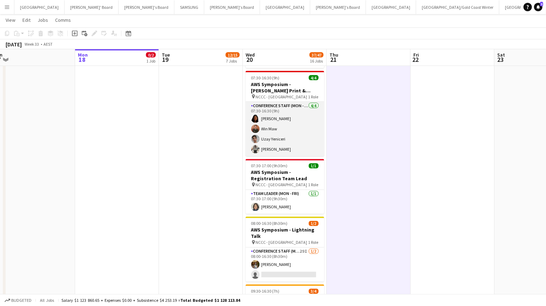
click at [285, 142] on app-card-role "Conference Staff (Mon - Fri) [DATE] 07:30-16:30 (9h) [PERSON_NAME] Win Maw Uzay…" at bounding box center [285, 129] width 79 height 54
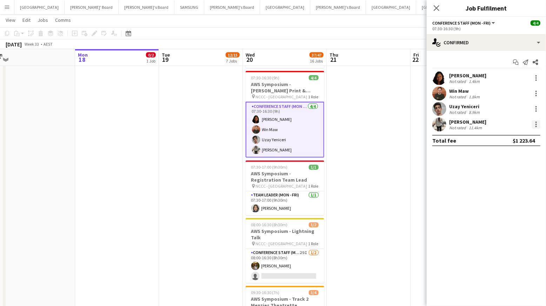
click at [539, 125] on div at bounding box center [536, 124] width 8 height 8
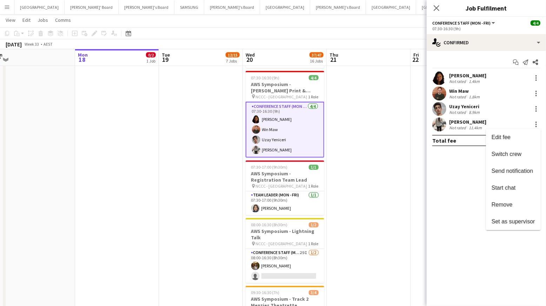
click at [511, 204] on span "Remove" at bounding box center [501, 204] width 21 height 6
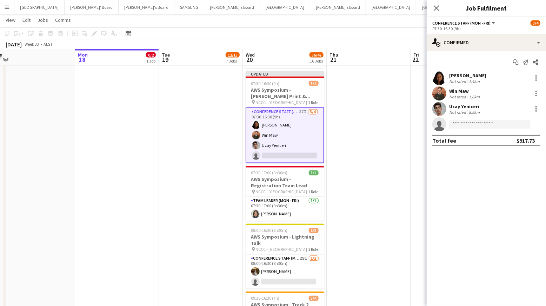
drag, startPoint x: 374, startPoint y: 173, endPoint x: 365, endPoint y: 162, distance: 13.0
click at [373, 172] on app-date-cell at bounding box center [369, 97] width 84 height 1369
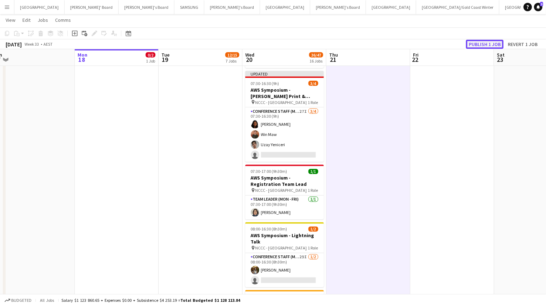
click at [485, 44] on button "Publish 1 job" at bounding box center [485, 44] width 38 height 9
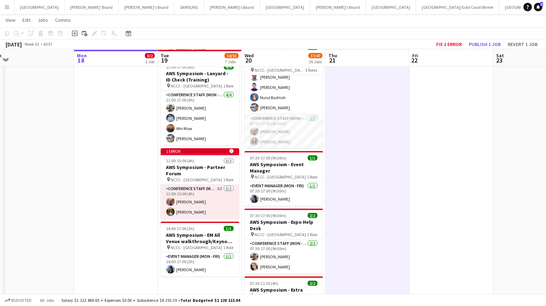
scroll to position [303, 0]
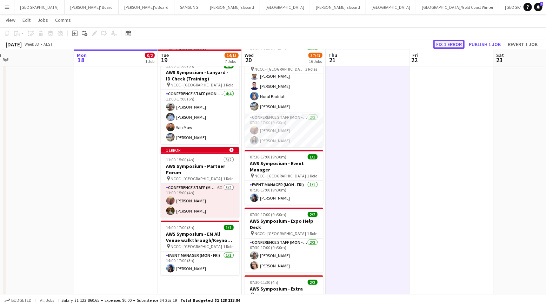
click at [451, 45] on button "Fix 1 error" at bounding box center [448, 44] width 31 height 9
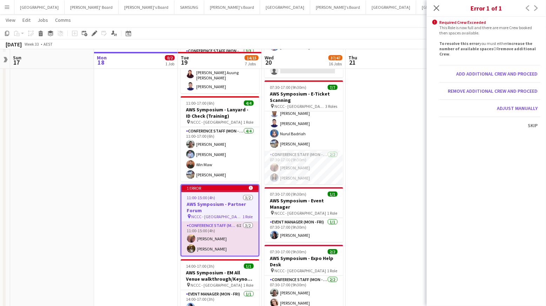
scroll to position [270, 0]
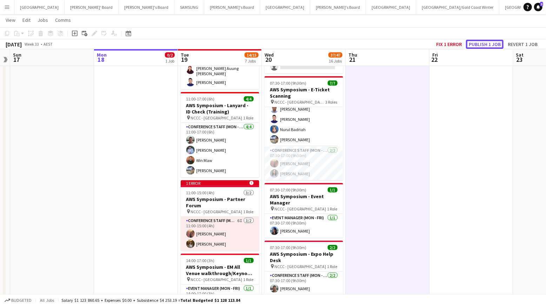
click at [479, 44] on button "Publish 1 job" at bounding box center [485, 44] width 38 height 9
click at [446, 44] on button "Fix 1 error" at bounding box center [448, 44] width 31 height 9
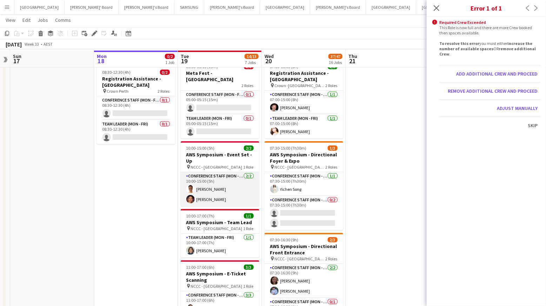
scroll to position [21, 0]
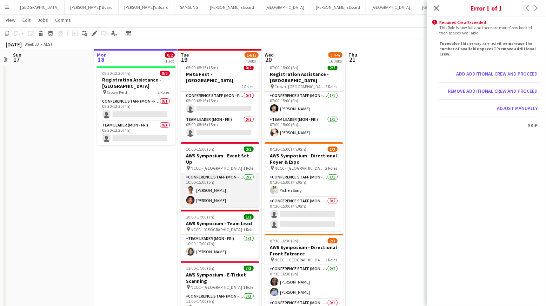
click at [206, 177] on app-card-role "Conference Staff (Mon - Fri) [DATE] 10:00-15:00 (5h) [PERSON_NAME] [PERSON_NAME]" at bounding box center [220, 190] width 79 height 34
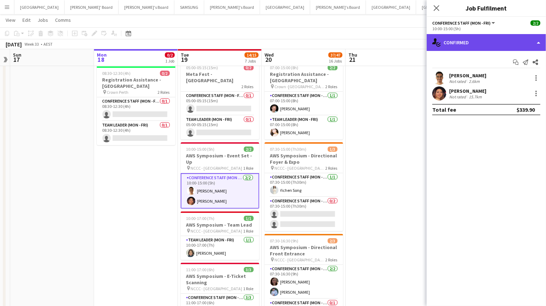
click at [506, 42] on div "single-neutral-actions-check-2 Confirmed" at bounding box center [486, 42] width 119 height 17
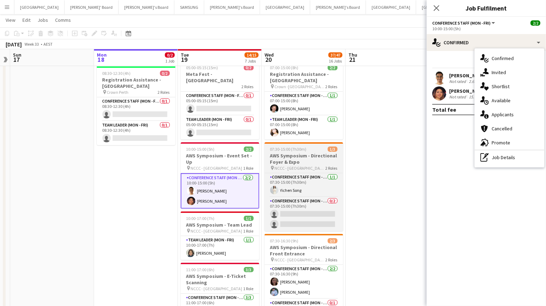
drag, startPoint x: 411, startPoint y: 136, endPoint x: 320, endPoint y: 153, distance: 92.4
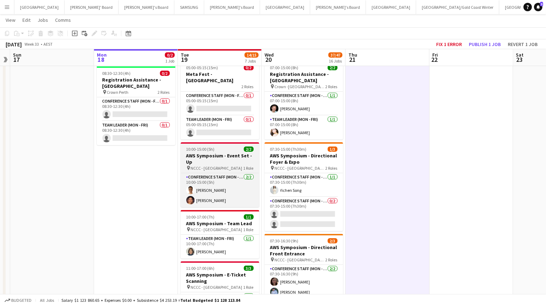
click at [227, 156] on h3 "AWS Symposium - Event Set - Up" at bounding box center [220, 158] width 79 height 13
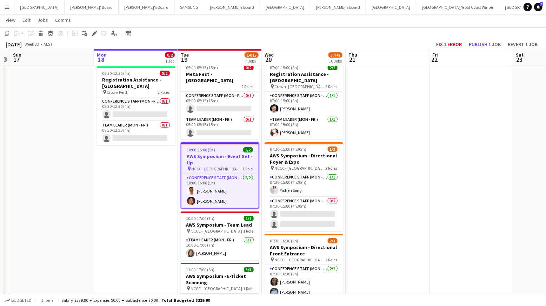
drag, startPoint x: 93, startPoint y: 32, endPoint x: 100, endPoint y: 35, distance: 7.6
click at [93, 32] on icon "Edit" at bounding box center [95, 34] width 6 height 6
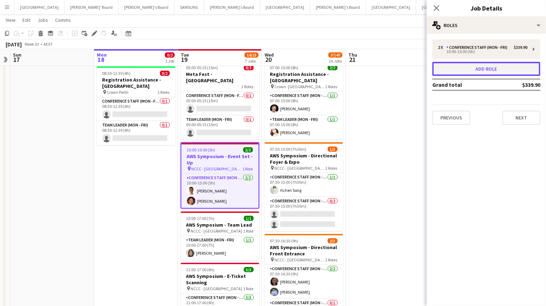
click at [481, 69] on button "Add role" at bounding box center [486, 69] width 108 height 14
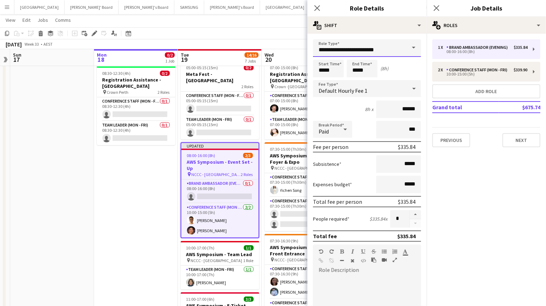
click at [390, 51] on input "**********" at bounding box center [367, 48] width 108 height 18
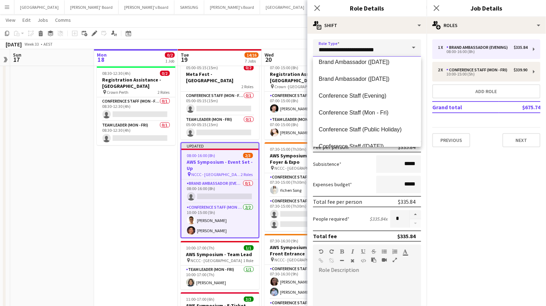
scroll to position [101, 0]
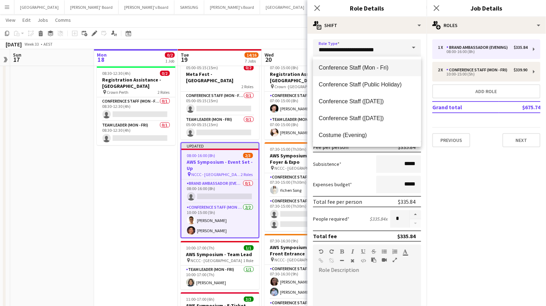
click at [370, 67] on span "Conference Staff (Mon - Fri)" at bounding box center [366, 67] width 97 height 7
type input "**********"
type input "******"
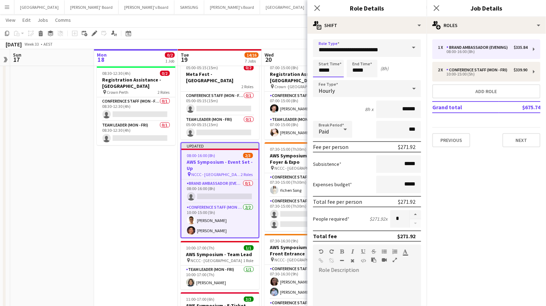
drag, startPoint x: 328, startPoint y: 75, endPoint x: 320, endPoint y: 76, distance: 8.4
click at [328, 75] on input "*****" at bounding box center [328, 69] width 31 height 18
click at [322, 56] on div at bounding box center [321, 56] width 14 height 7
type input "*****"
click at [322, 56] on div at bounding box center [321, 56] width 14 height 7
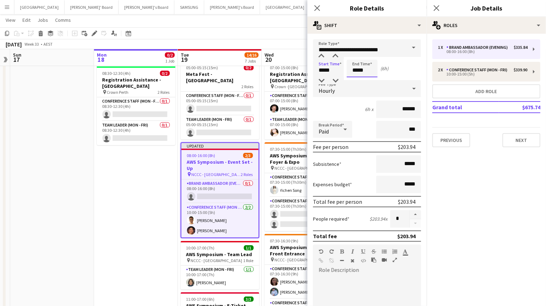
click at [359, 75] on input "*****" at bounding box center [362, 69] width 31 height 18
click at [357, 80] on div at bounding box center [355, 80] width 14 height 7
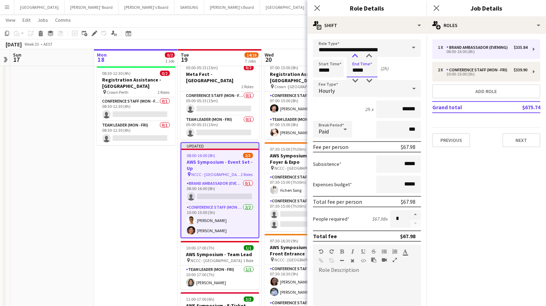
click at [357, 55] on div at bounding box center [355, 56] width 14 height 7
type input "*****"
click at [357, 55] on div at bounding box center [355, 56] width 14 height 7
click at [273, 41] on div "[DATE] Week 33 • AEST Fix 1 error Publish 1 job Revert 1 job" at bounding box center [273, 44] width 546 height 10
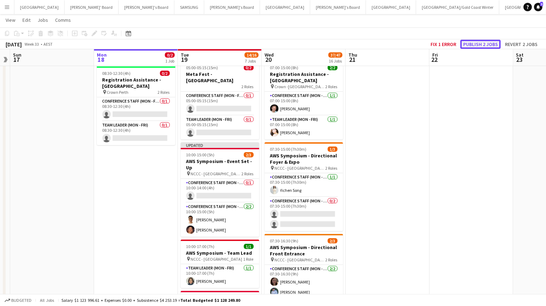
click at [485, 45] on button "Publish 2 jobs" at bounding box center [480, 44] width 40 height 9
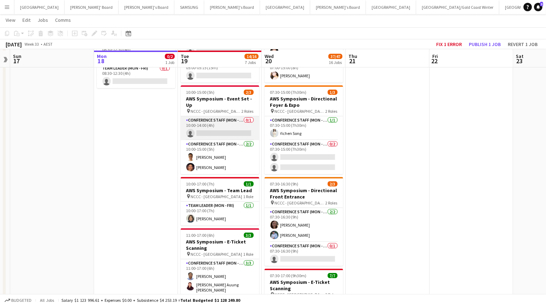
scroll to position [74, 0]
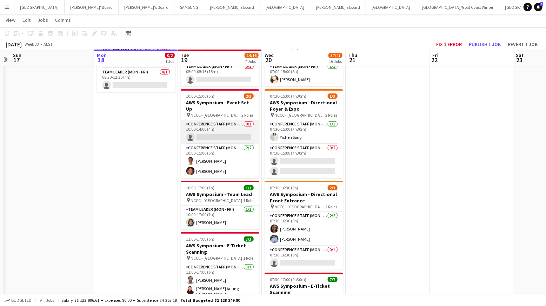
click at [208, 125] on app-card-role "Conference Staff (Mon - Fri) 0/1 10:00-14:00 (4h) single-neutral-actions" at bounding box center [220, 132] width 79 height 24
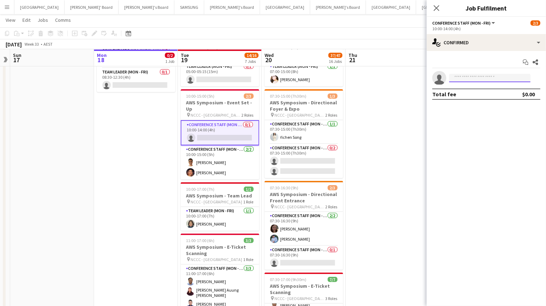
click at [482, 79] on input at bounding box center [489, 78] width 81 height 8
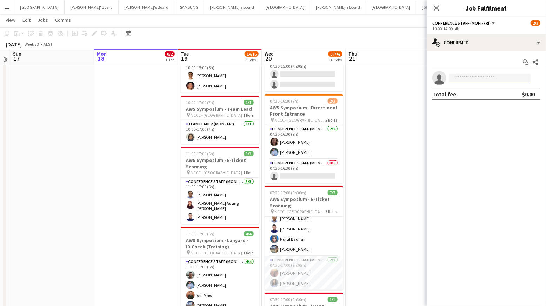
scroll to position [161, 0]
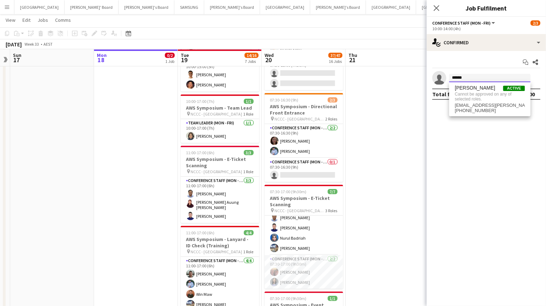
type input "******"
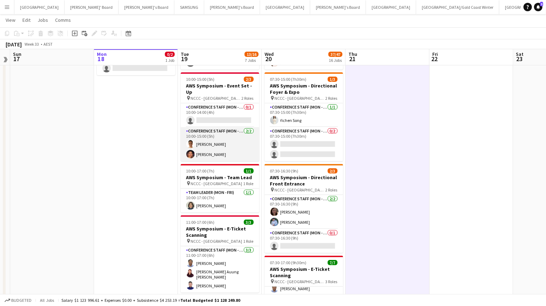
scroll to position [90, 0]
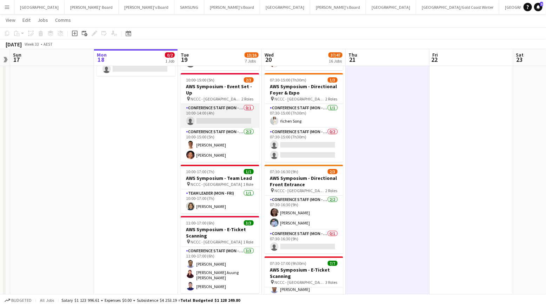
click at [228, 115] on app-card-role "Conference Staff (Mon - Fri) 0/1 10:00-14:00 (4h) single-neutral-actions" at bounding box center [220, 116] width 79 height 24
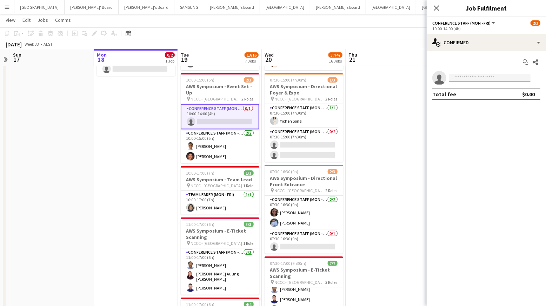
click at [470, 80] on input at bounding box center [489, 78] width 81 height 8
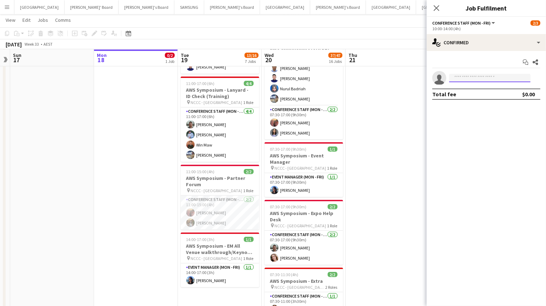
scroll to position [311, 0]
type input "****"
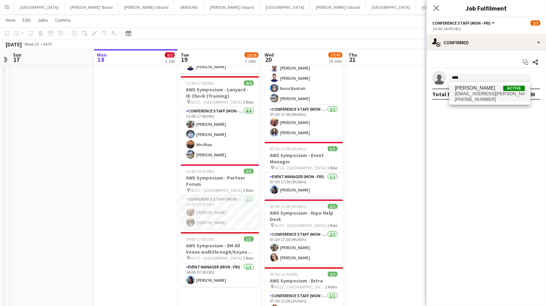
click at [468, 94] on span "[EMAIL_ADDRESS][PERSON_NAME][DOMAIN_NAME]" at bounding box center [490, 94] width 70 height 6
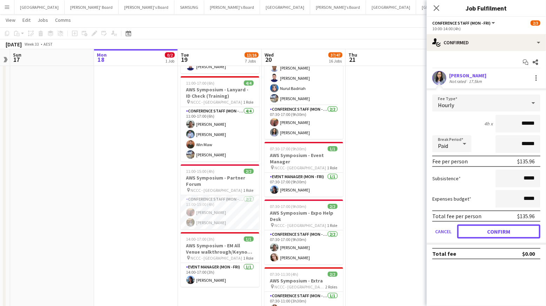
drag, startPoint x: 497, startPoint y: 230, endPoint x: 481, endPoint y: 223, distance: 17.8
click at [497, 230] on button "Confirm" at bounding box center [498, 231] width 83 height 14
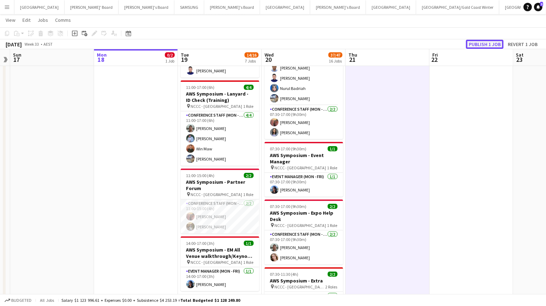
click at [475, 43] on button "Publish 1 job" at bounding box center [485, 44] width 38 height 9
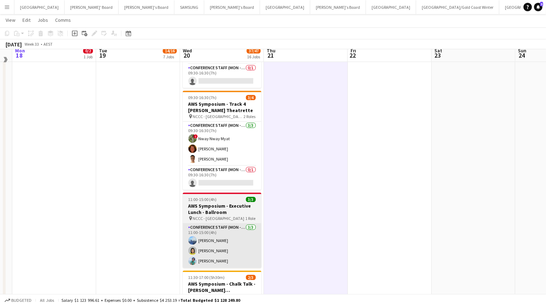
scroll to position [1051, 0]
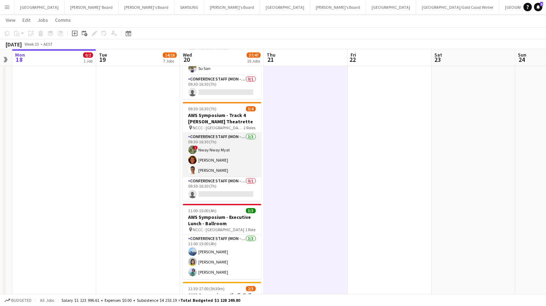
click at [221, 158] on app-card-role "Conference Staff (Mon - Fri) [DATE] 09:30-16:30 (7h) ! Nway Nway Myat [PERSON_N…" at bounding box center [222, 155] width 79 height 44
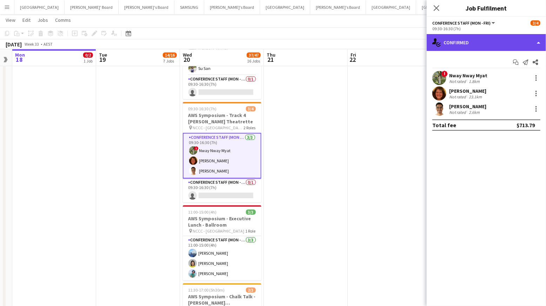
click at [512, 46] on div "single-neutral-actions-check-2 Confirmed" at bounding box center [486, 42] width 119 height 17
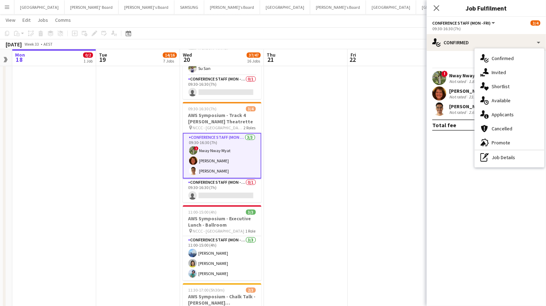
click at [502, 154] on div "pen-write Job Details" at bounding box center [509, 157] width 69 height 14
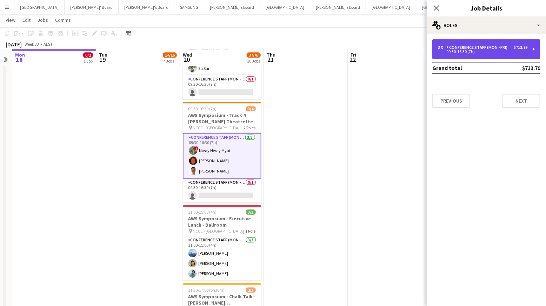
click at [502, 52] on div "09:30-16:30 (7h)" at bounding box center [482, 52] width 89 height 4
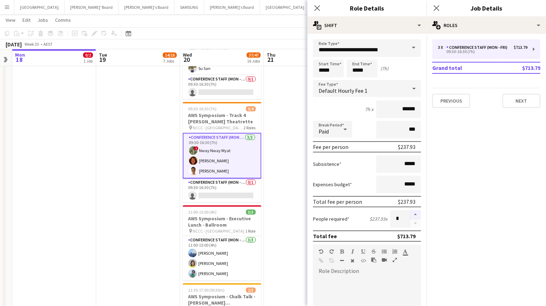
drag, startPoint x: 414, startPoint y: 216, endPoint x: 401, endPoint y: 216, distance: 13.7
click at [414, 216] on button "button" at bounding box center [415, 214] width 11 height 9
type input "*"
click at [239, 192] on app-card-role "Conference Staff (Mon - Fri) 0/1 09:30-16:30 (7h) single-neutral-actions" at bounding box center [222, 190] width 79 height 24
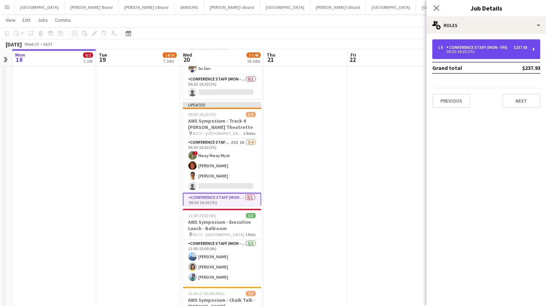
click at [504, 49] on div "Conference Staff (Mon - Fri)" at bounding box center [478, 47] width 64 height 5
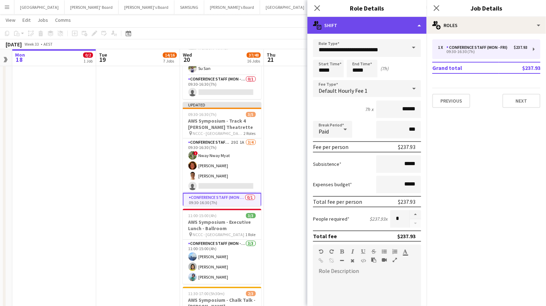
click at [412, 25] on div "multiple-actions-text Shift" at bounding box center [366, 25] width 119 height 17
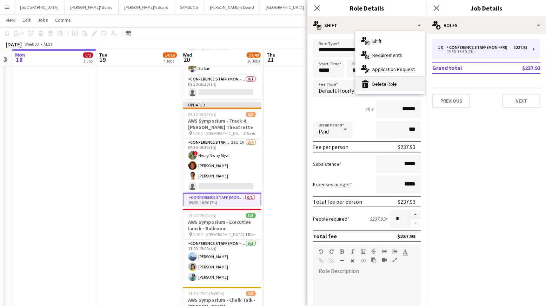
click at [402, 85] on div "bin-2 Delete Role" at bounding box center [389, 84] width 69 height 14
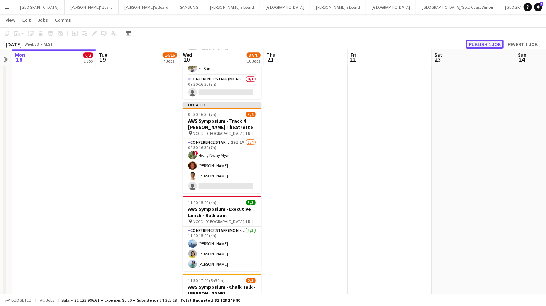
click at [484, 41] on button "Publish 1 job" at bounding box center [485, 44] width 38 height 9
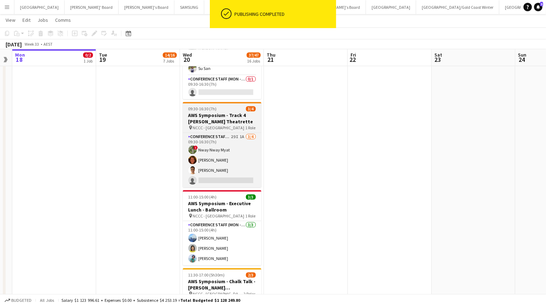
click at [213, 112] on h3 "AWS Symposium - Track 4 [PERSON_NAME] Theatrette" at bounding box center [222, 118] width 79 height 13
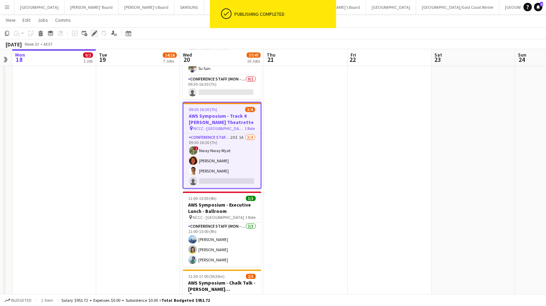
click at [94, 32] on icon at bounding box center [94, 34] width 4 height 4
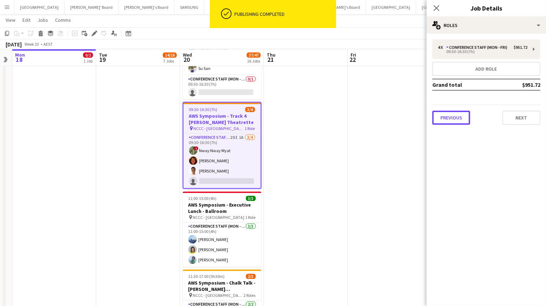
drag, startPoint x: 457, startPoint y: 117, endPoint x: 447, endPoint y: 116, distance: 11.0
click at [457, 117] on button "Previous" at bounding box center [451, 117] width 38 height 14
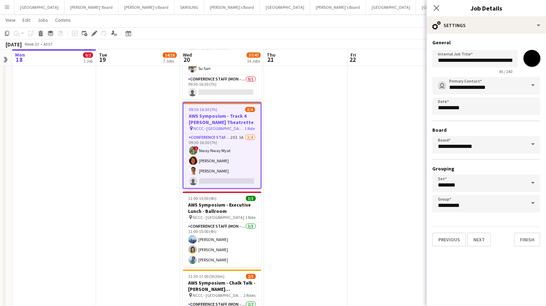
click at [529, 56] on input "*******" at bounding box center [531, 58] width 25 height 25
type input "*******"
drag, startPoint x: 324, startPoint y: 136, endPoint x: 327, endPoint y: 135, distance: 3.8
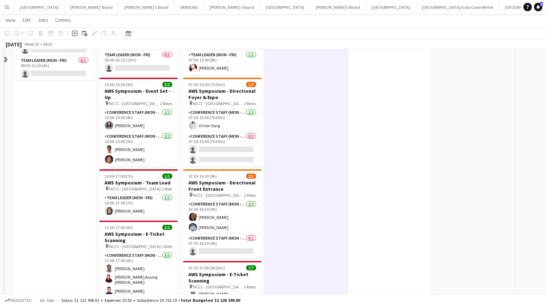
scroll to position [0, 0]
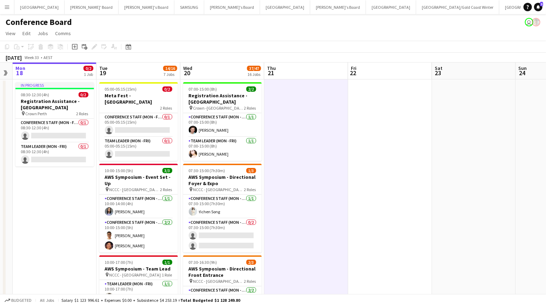
click at [10, 8] on button "Menu" at bounding box center [7, 7] width 14 height 14
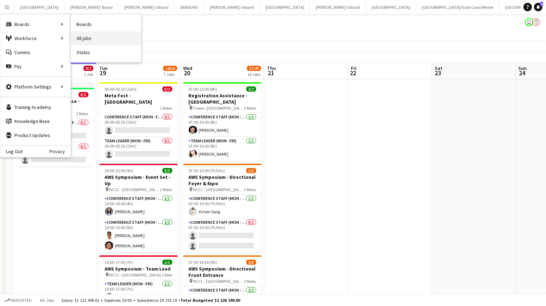
click at [96, 38] on link "All jobs" at bounding box center [106, 38] width 70 height 14
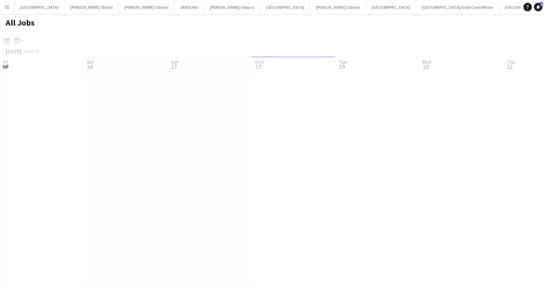
scroll to position [0, 168]
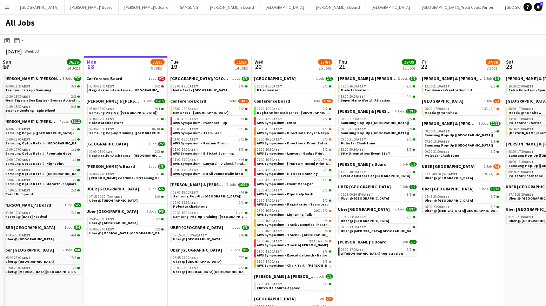
click at [5, 7] on app-icon "Menu" at bounding box center [7, 7] width 6 height 6
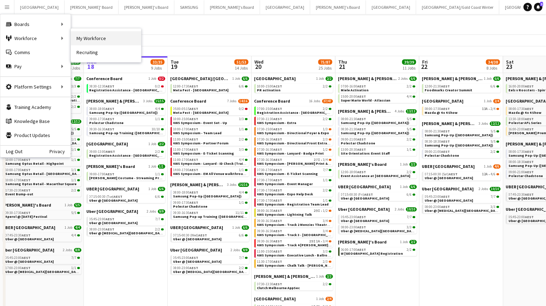
click at [96, 39] on link "My Workforce" at bounding box center [106, 38] width 70 height 14
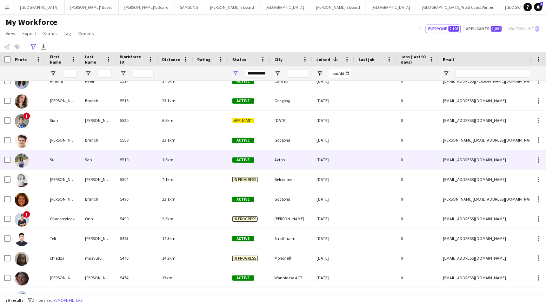
scroll to position [53, 0]
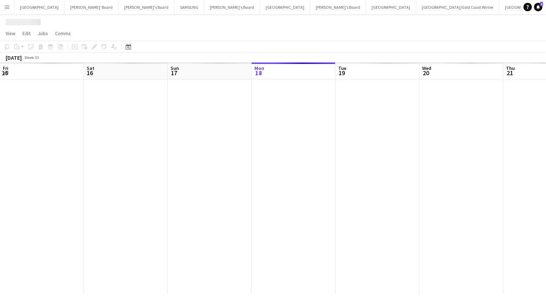
scroll to position [0, 168]
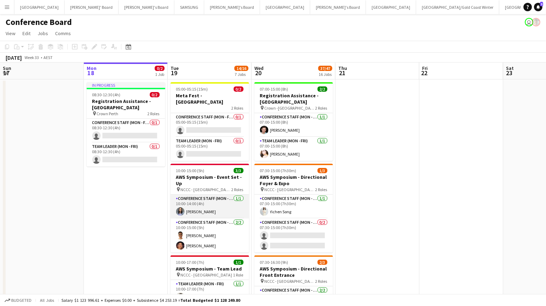
click at [193, 203] on app-card-role "Conference Staff (Mon - Fri) [DATE] 10:00-14:00 (4h) [PERSON_NAME]" at bounding box center [209, 206] width 79 height 24
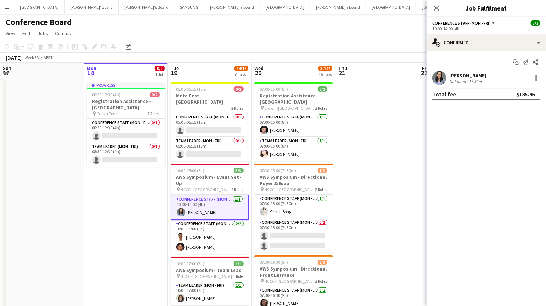
click at [444, 74] on app-user-avatar at bounding box center [439, 78] width 14 height 14
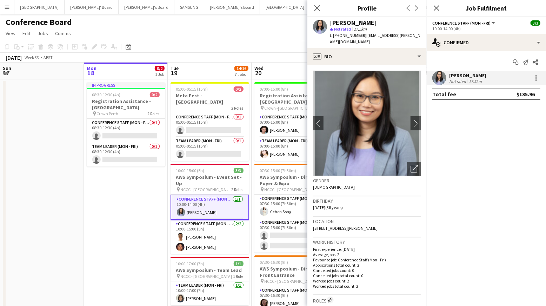
drag, startPoint x: 360, startPoint y: 34, endPoint x: 410, endPoint y: 35, distance: 49.8
click at [410, 35] on div "[PERSON_NAME] star Not rated 17.5km t. [PHONE_NUMBER] | [EMAIL_ADDRESS][PERSON_…" at bounding box center [366, 32] width 119 height 31
copy span "[EMAIL_ADDRESS][PERSON_NAME][DOMAIN_NAME]"
drag, startPoint x: 339, startPoint y: 35, endPoint x: 355, endPoint y: 36, distance: 16.2
click at [357, 37] on span "t. [PHONE_NUMBER]" at bounding box center [348, 35] width 36 height 5
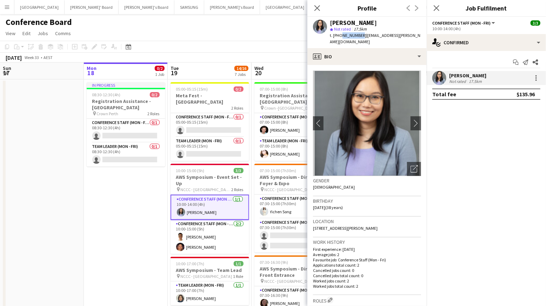
copy span "430022564"
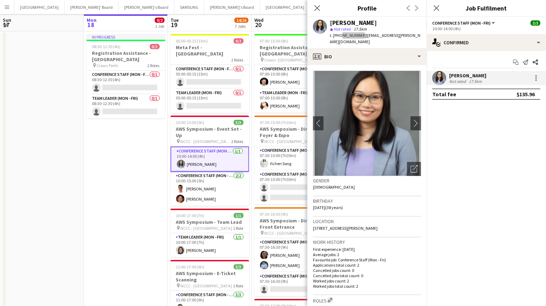
scroll to position [0, 0]
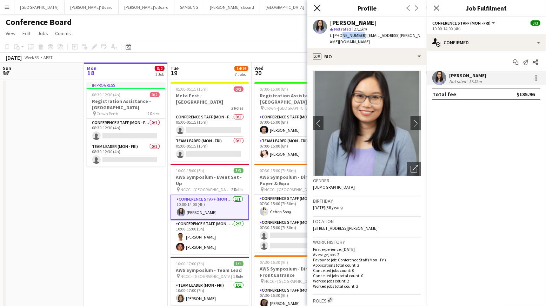
click at [315, 9] on icon "Close pop-in" at bounding box center [317, 8] width 7 height 7
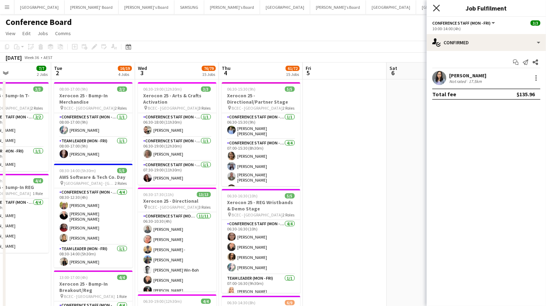
click at [433, 8] on icon "Close pop-in" at bounding box center [436, 8] width 7 height 7
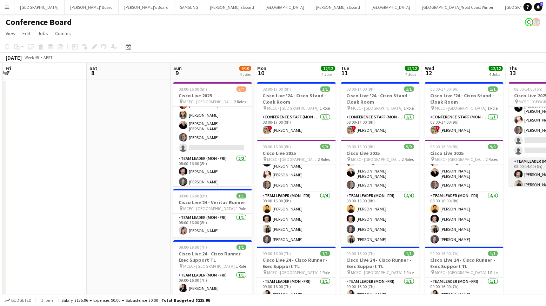
scroll to position [39, 0]
